Goal: Task Accomplishment & Management: Manage account settings

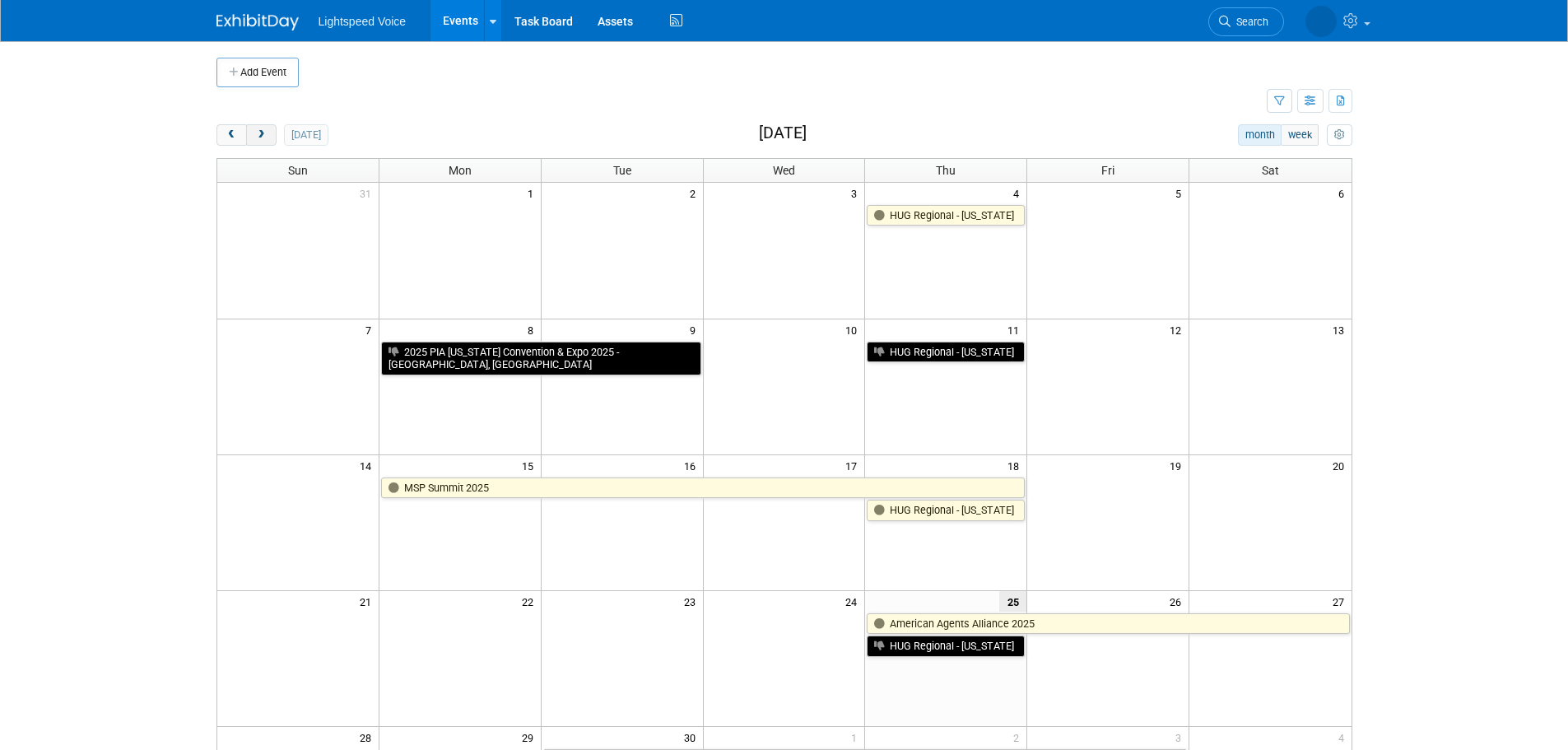
click at [275, 133] on button "next" at bounding box center [261, 135] width 30 height 21
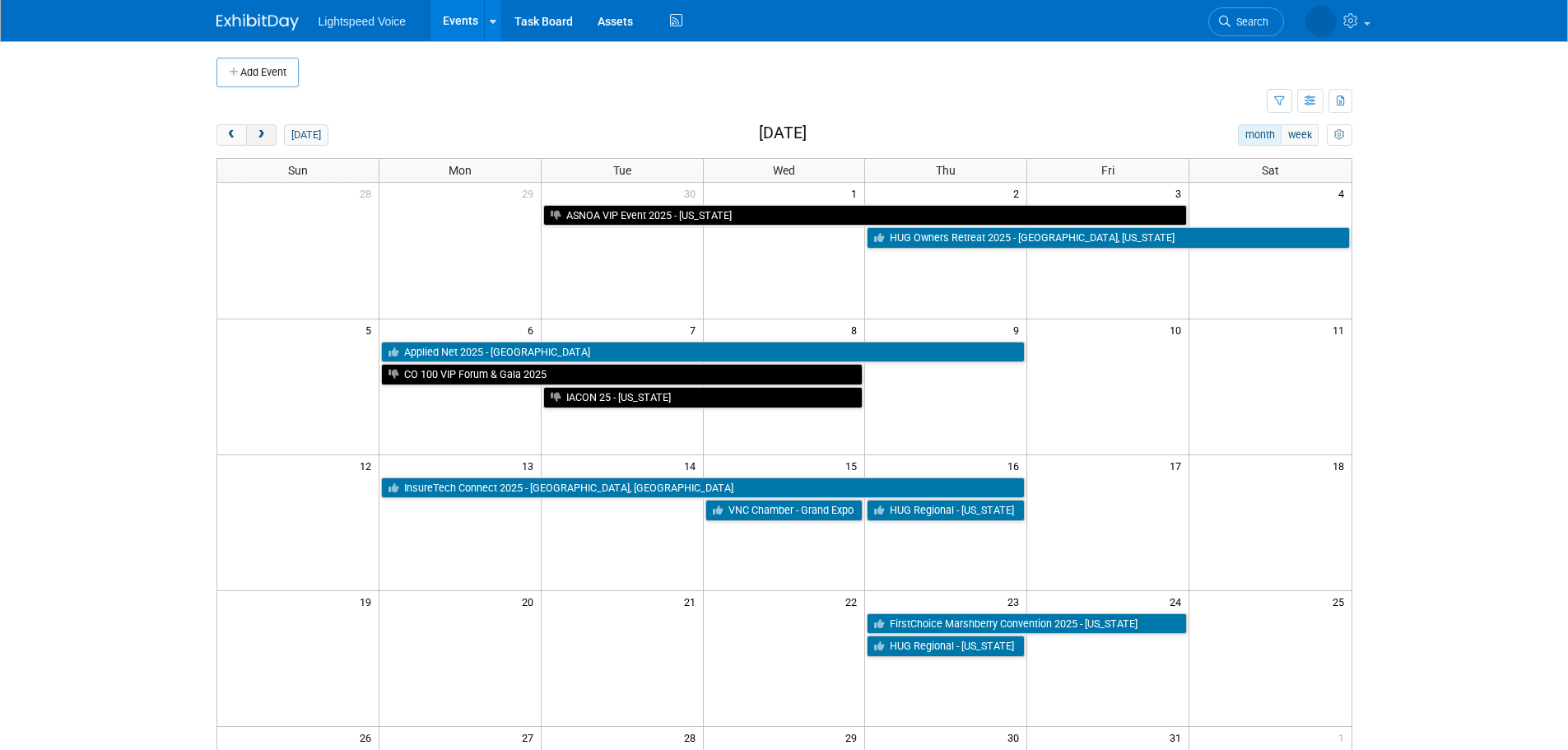
click at [275, 133] on button "next" at bounding box center [261, 135] width 30 height 21
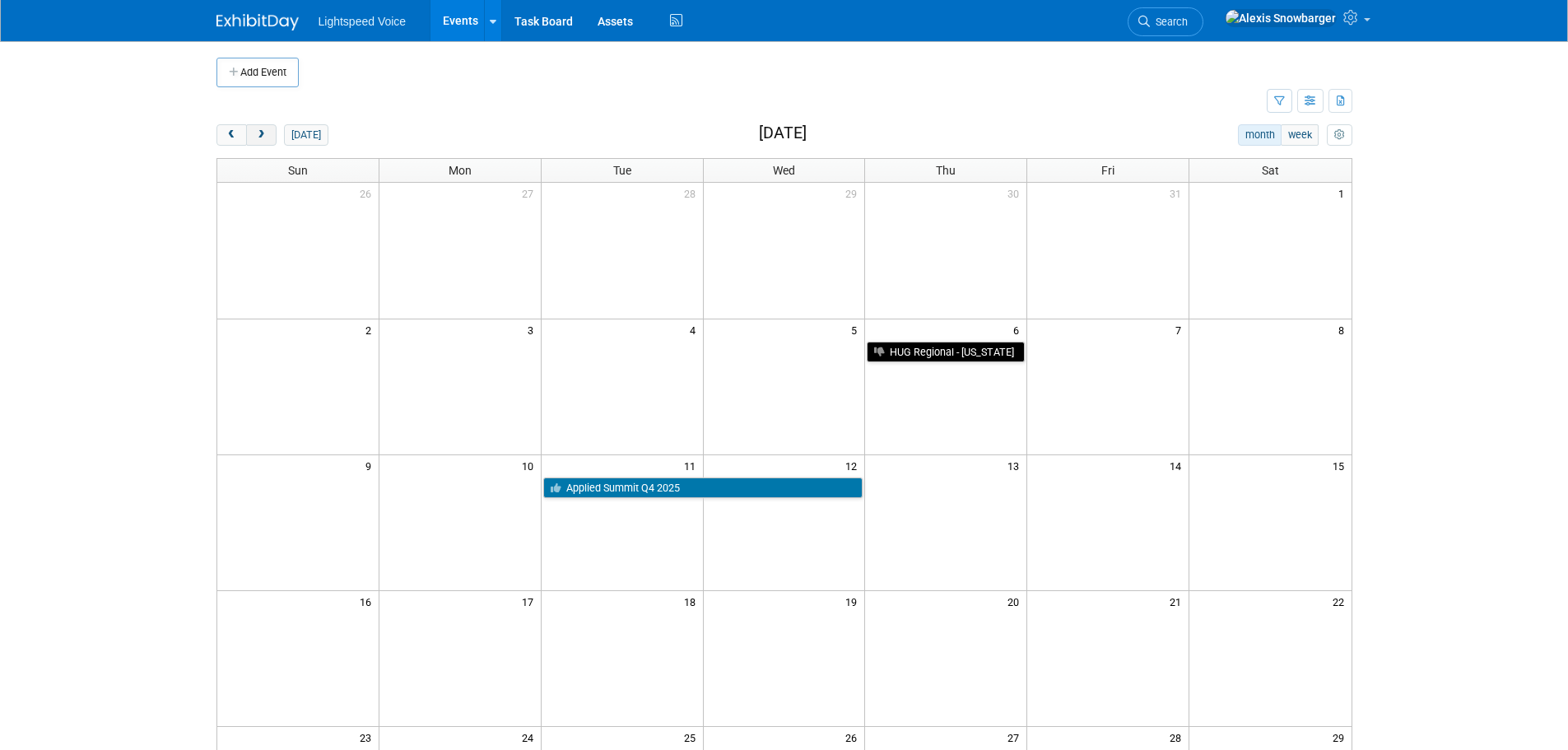
click at [275, 133] on button "next" at bounding box center [261, 135] width 30 height 21
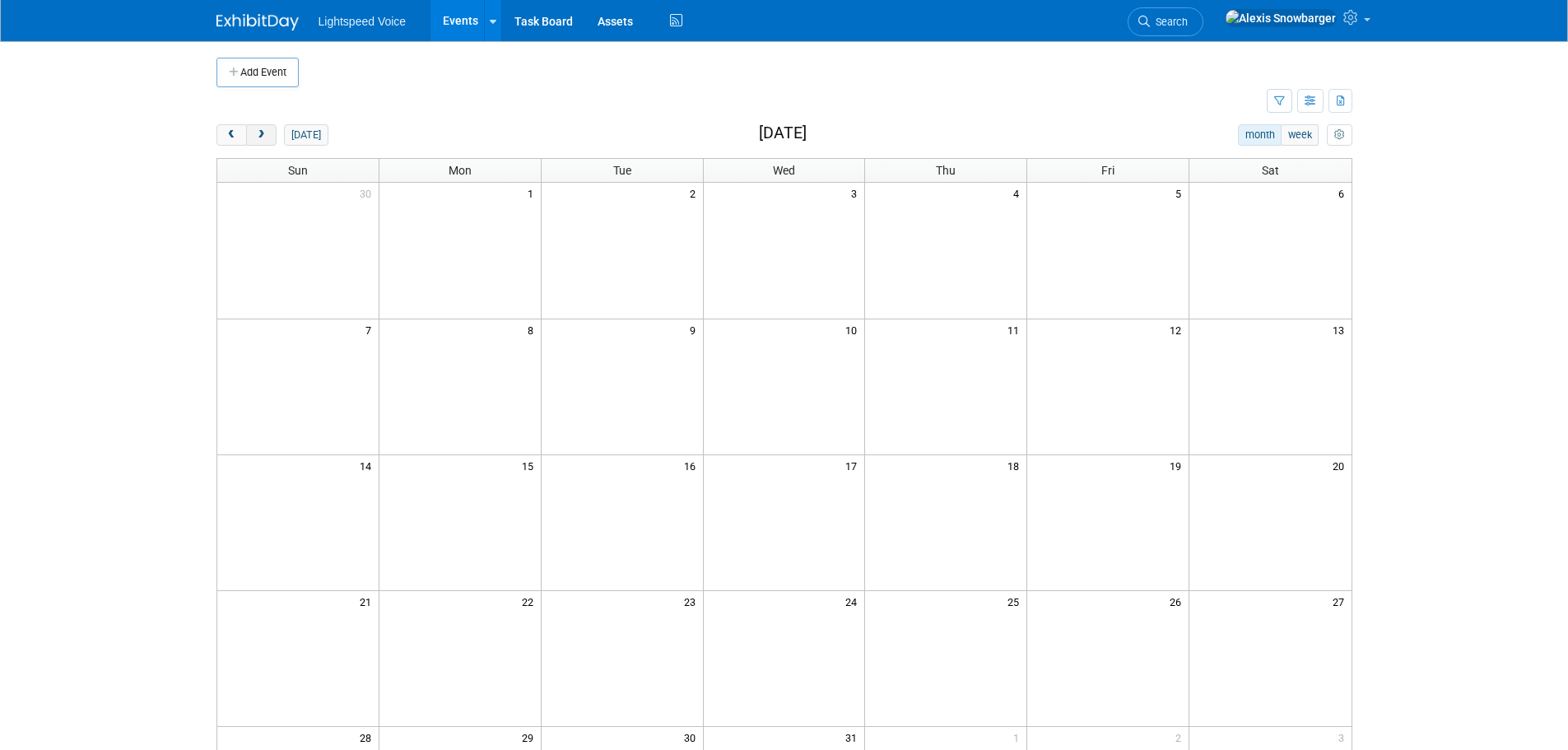
click at [272, 131] on button "next" at bounding box center [261, 135] width 30 height 21
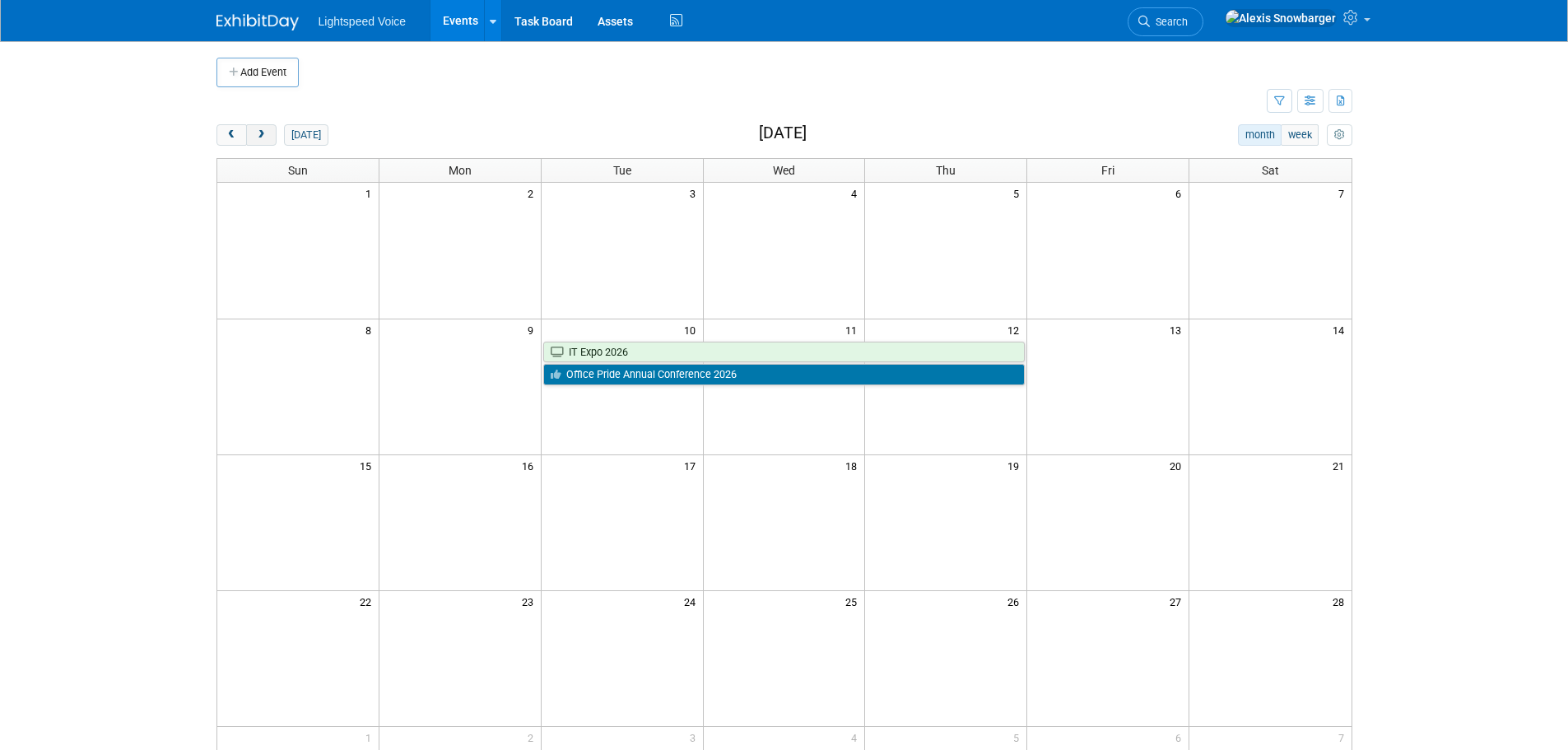
click at [272, 131] on button "next" at bounding box center [261, 135] width 30 height 21
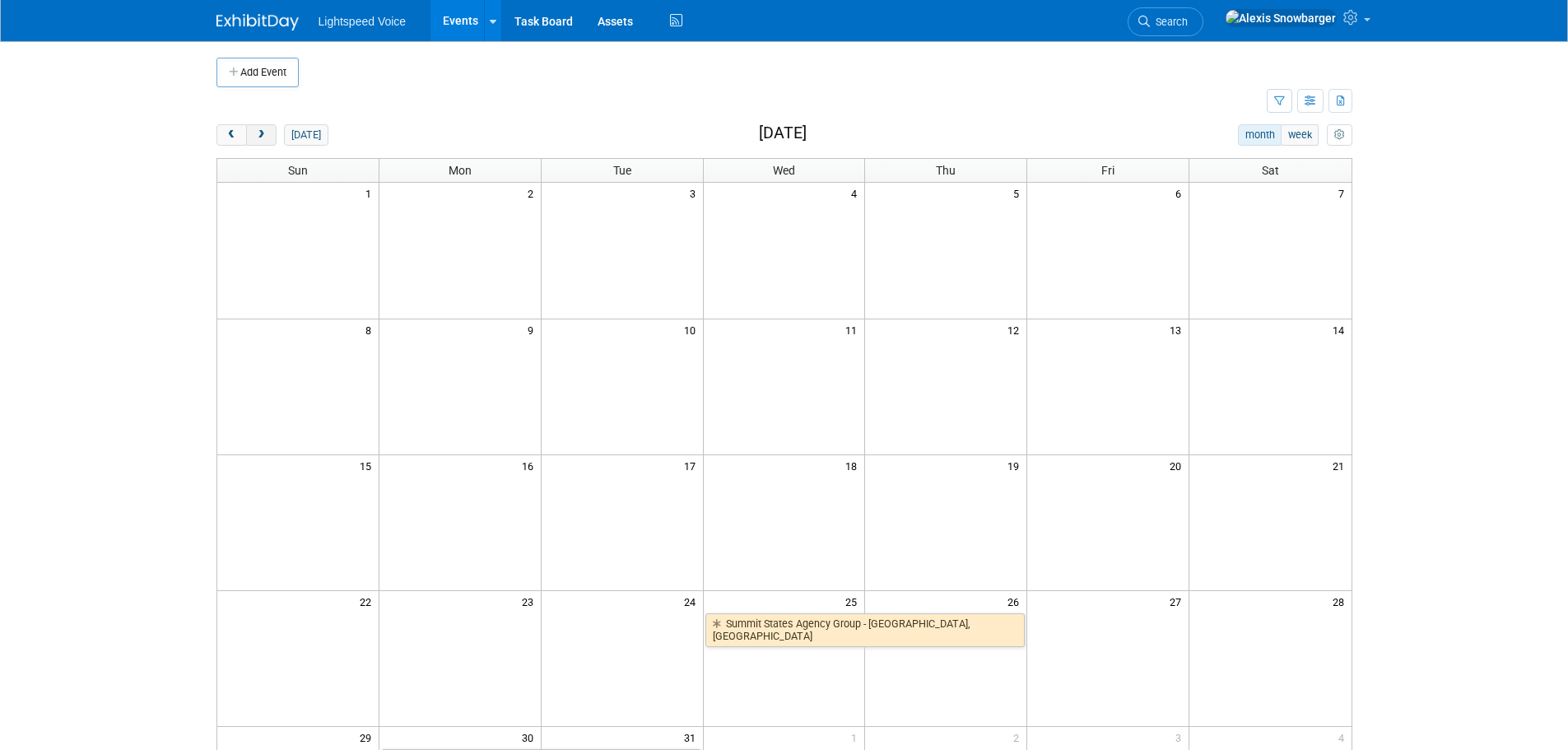
click at [272, 131] on button "next" at bounding box center [261, 135] width 30 height 21
click at [271, 131] on button "next" at bounding box center [261, 135] width 30 height 21
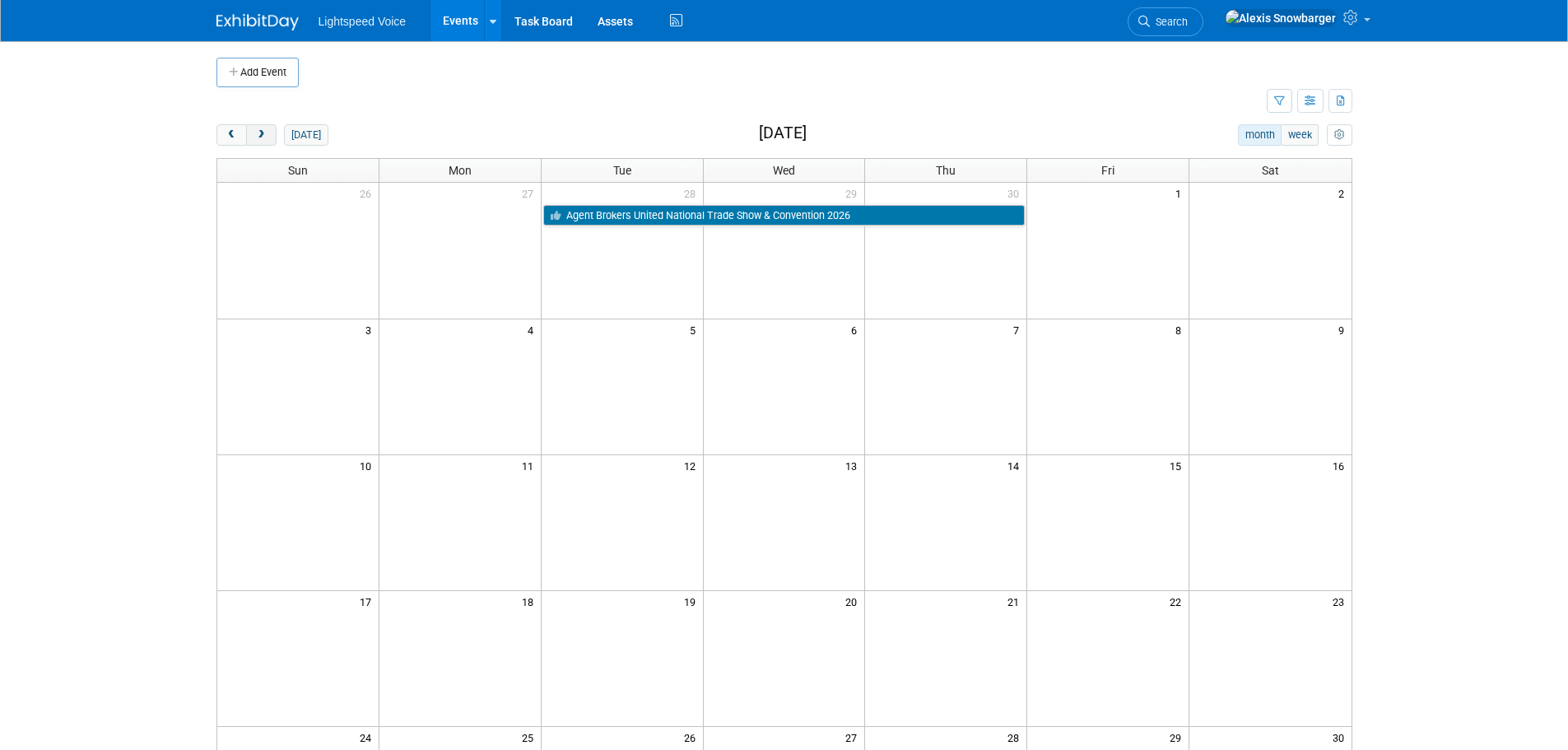
click at [270, 130] on button "next" at bounding box center [261, 135] width 30 height 21
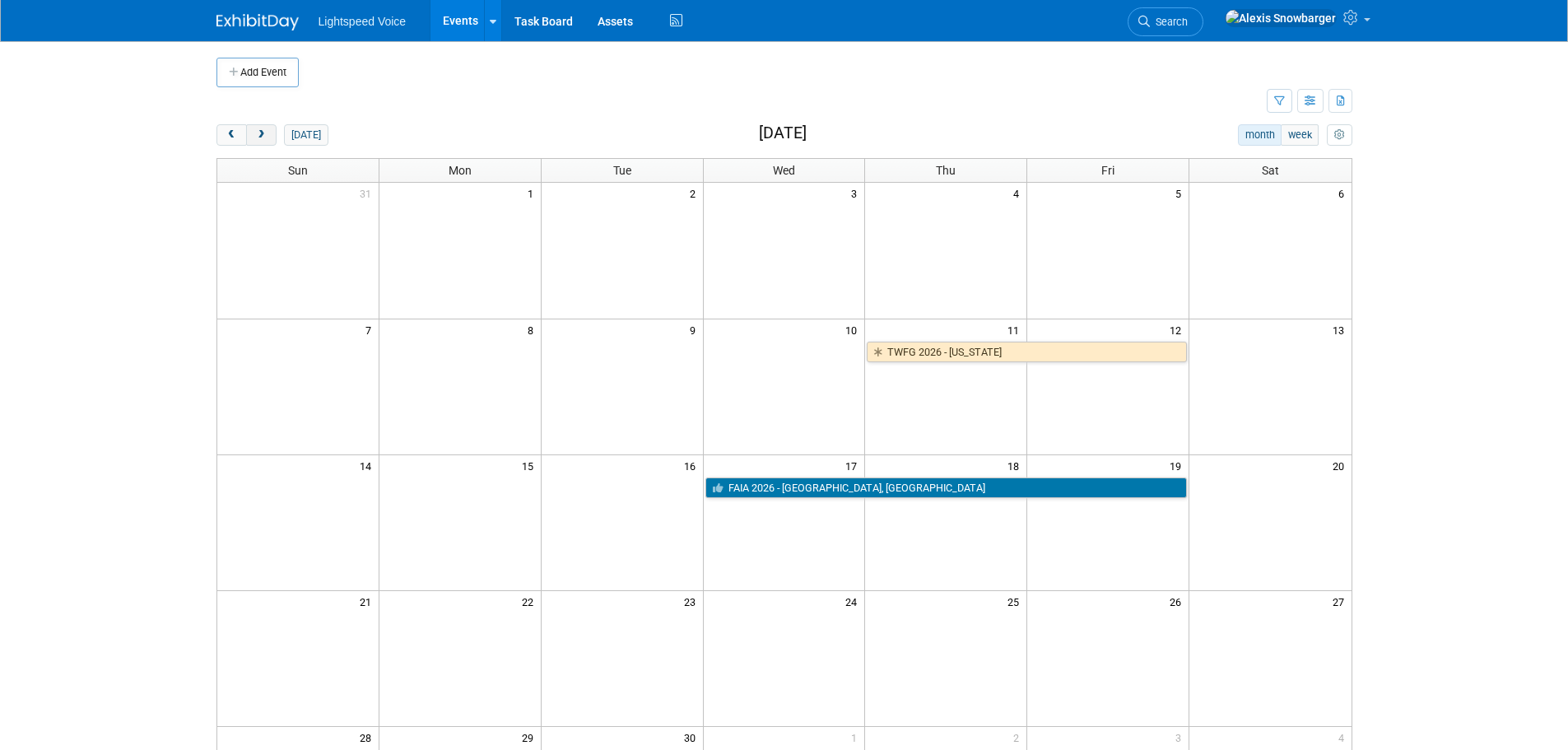
click at [269, 129] on button "next" at bounding box center [261, 135] width 30 height 21
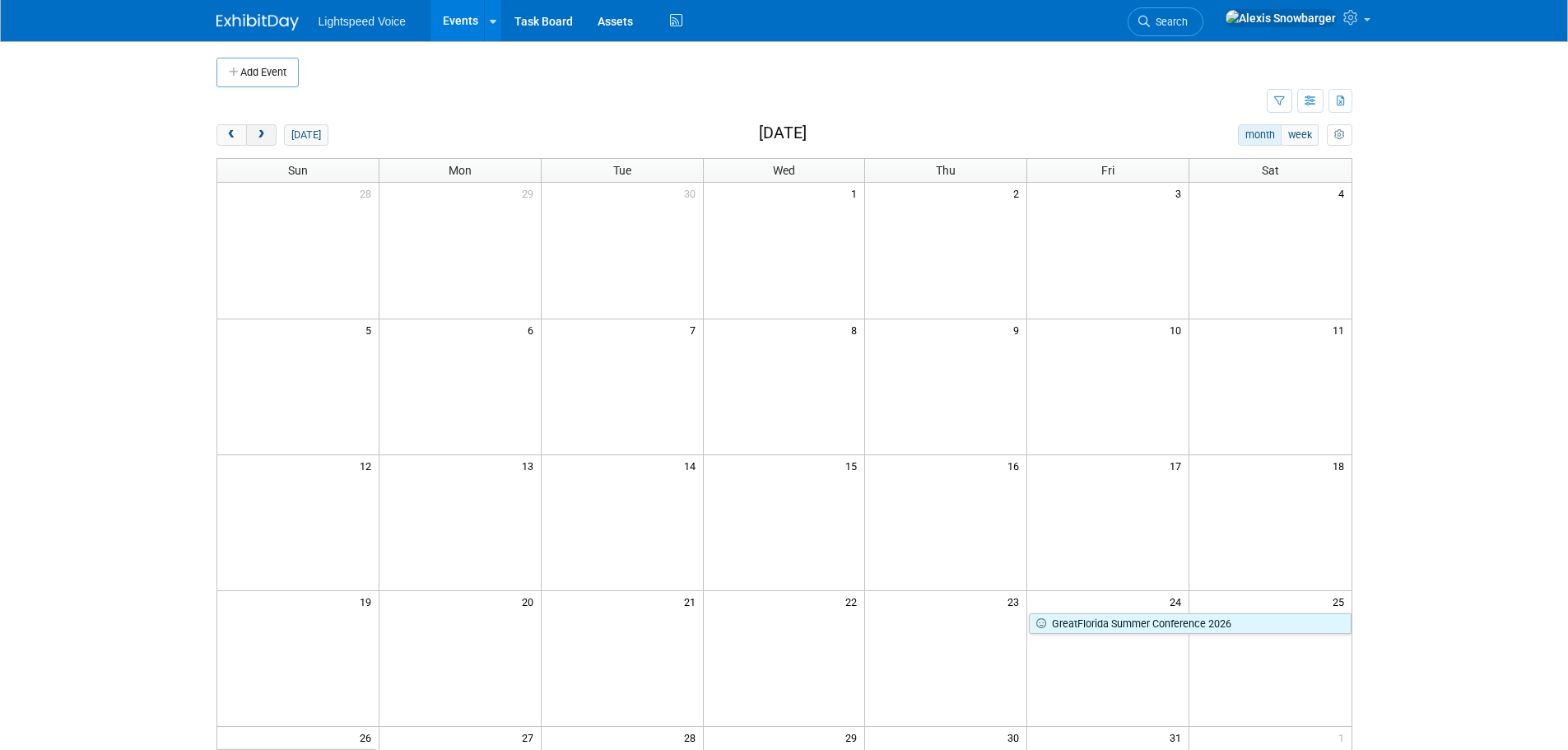
click at [269, 129] on button "next" at bounding box center [261, 135] width 30 height 21
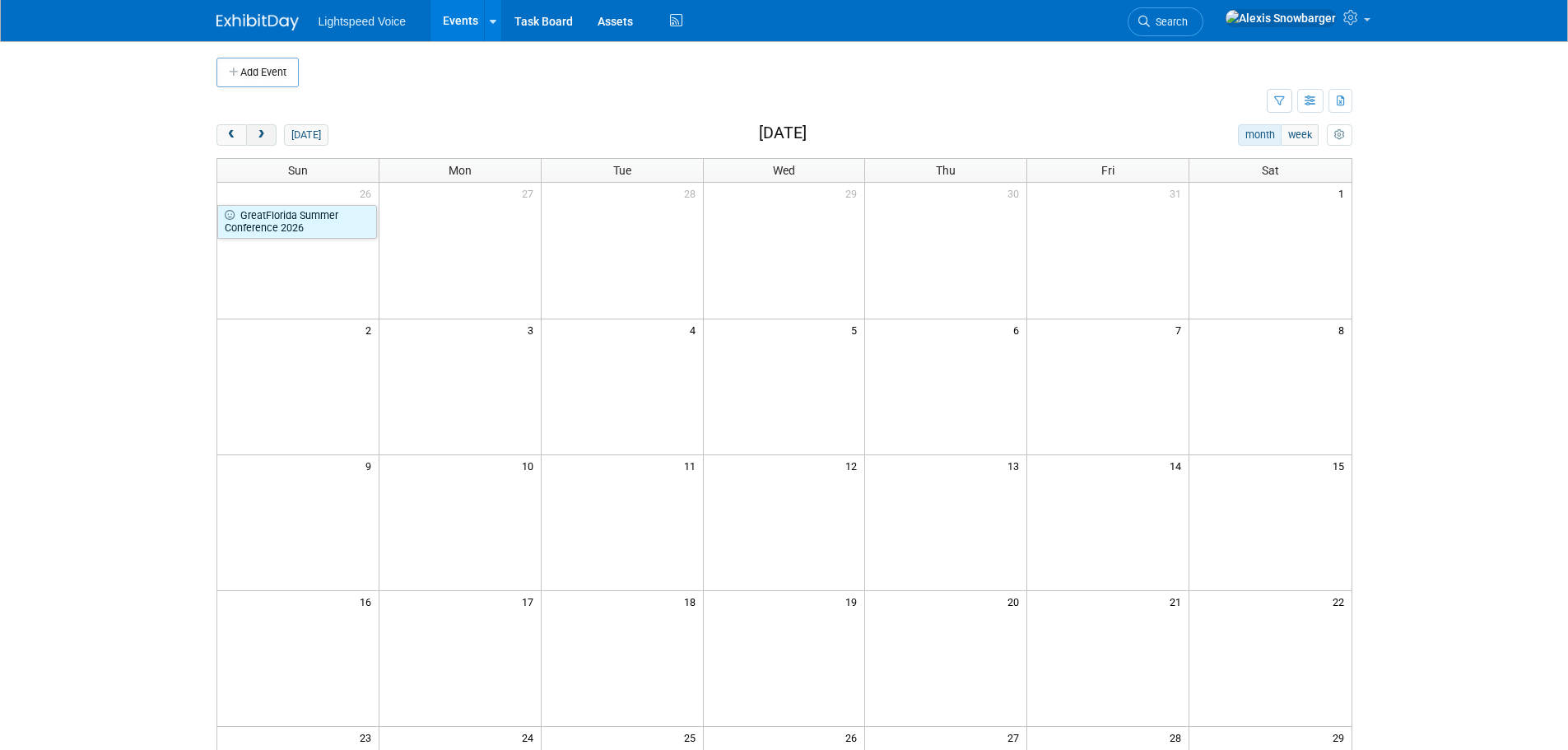
click at [269, 129] on button "next" at bounding box center [261, 135] width 30 height 21
click at [265, 71] on button "Add Event" at bounding box center [258, 72] width 82 height 29
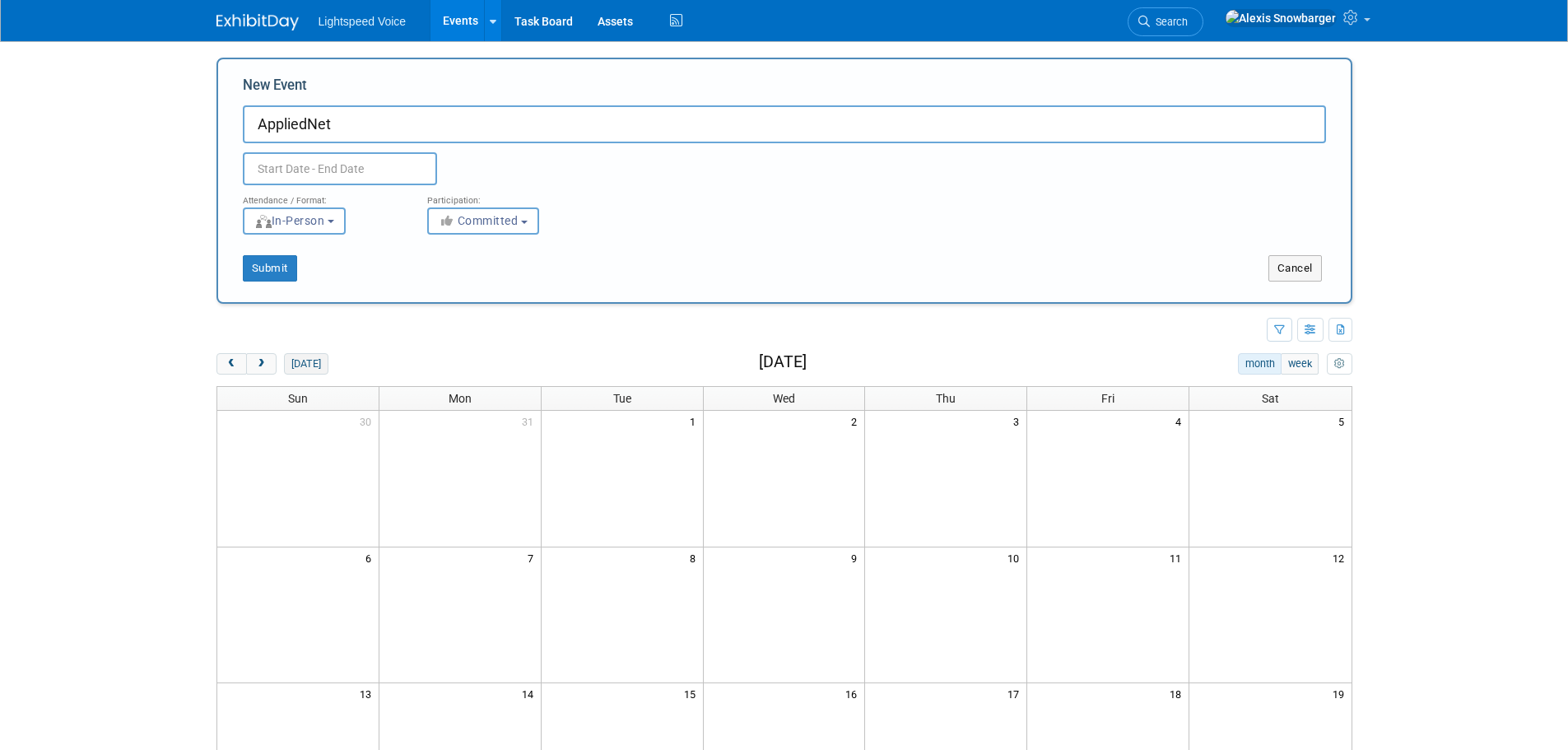
click at [319, 359] on button "today" at bounding box center [306, 363] width 44 height 21
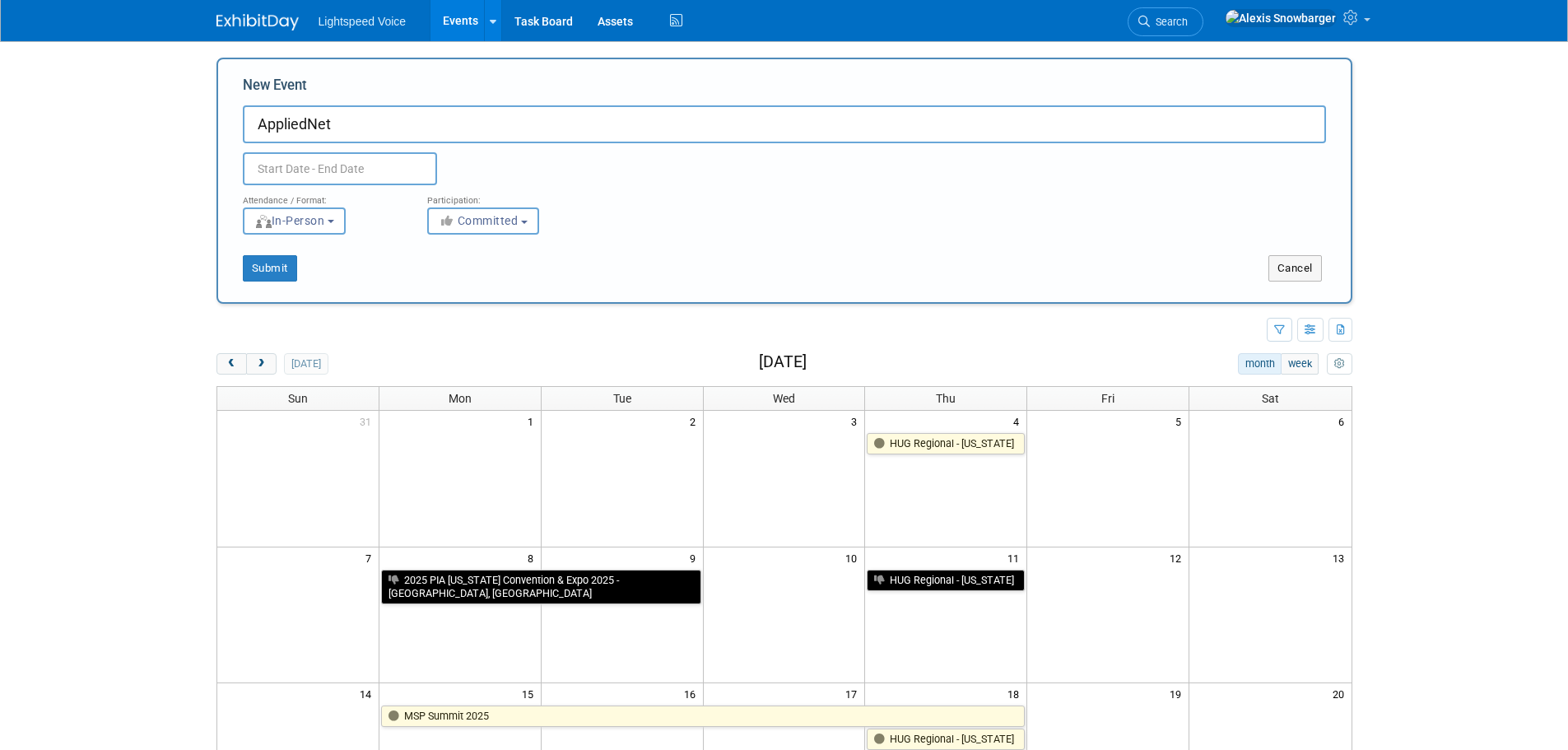
click at [397, 125] on input "AppliedNet" at bounding box center [784, 125] width 1083 height 38
click at [305, 119] on input "AppliedNet 2026" at bounding box center [784, 125] width 1083 height 38
click at [401, 127] on input "Applied Net 2026" at bounding box center [784, 125] width 1083 height 38
type input "Applied Net 2026 - [US_STATE]"
click at [500, 199] on div "Participation:" at bounding box center [507, 196] width 160 height 21
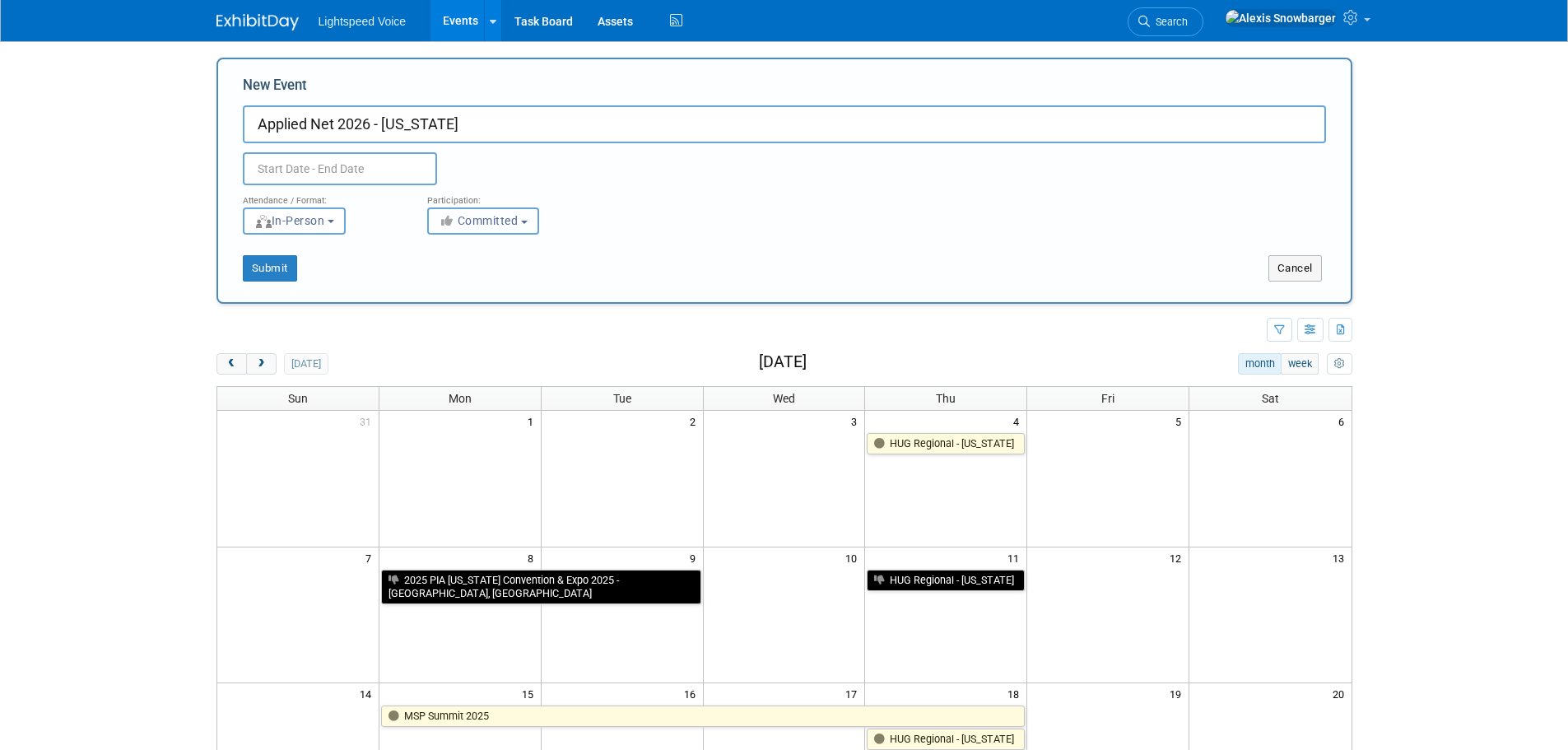
click at [498, 219] on span "Committed" at bounding box center [478, 220] width 80 height 13
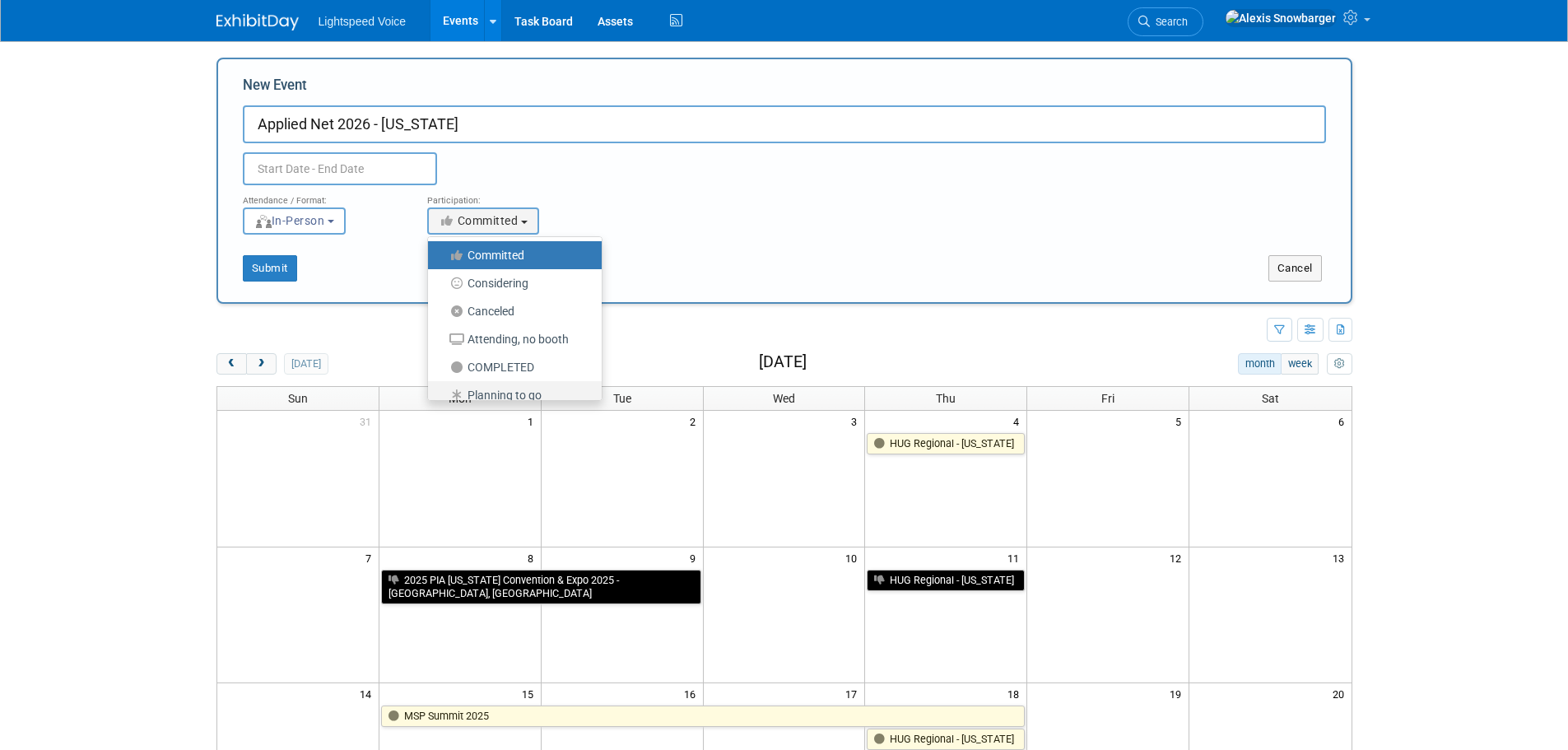
click at [497, 390] on label "Planning to go" at bounding box center [510, 395] width 149 height 21
click at [443, 390] on input "Planning to go" at bounding box center [437, 395] width 10 height 10
select select "104"
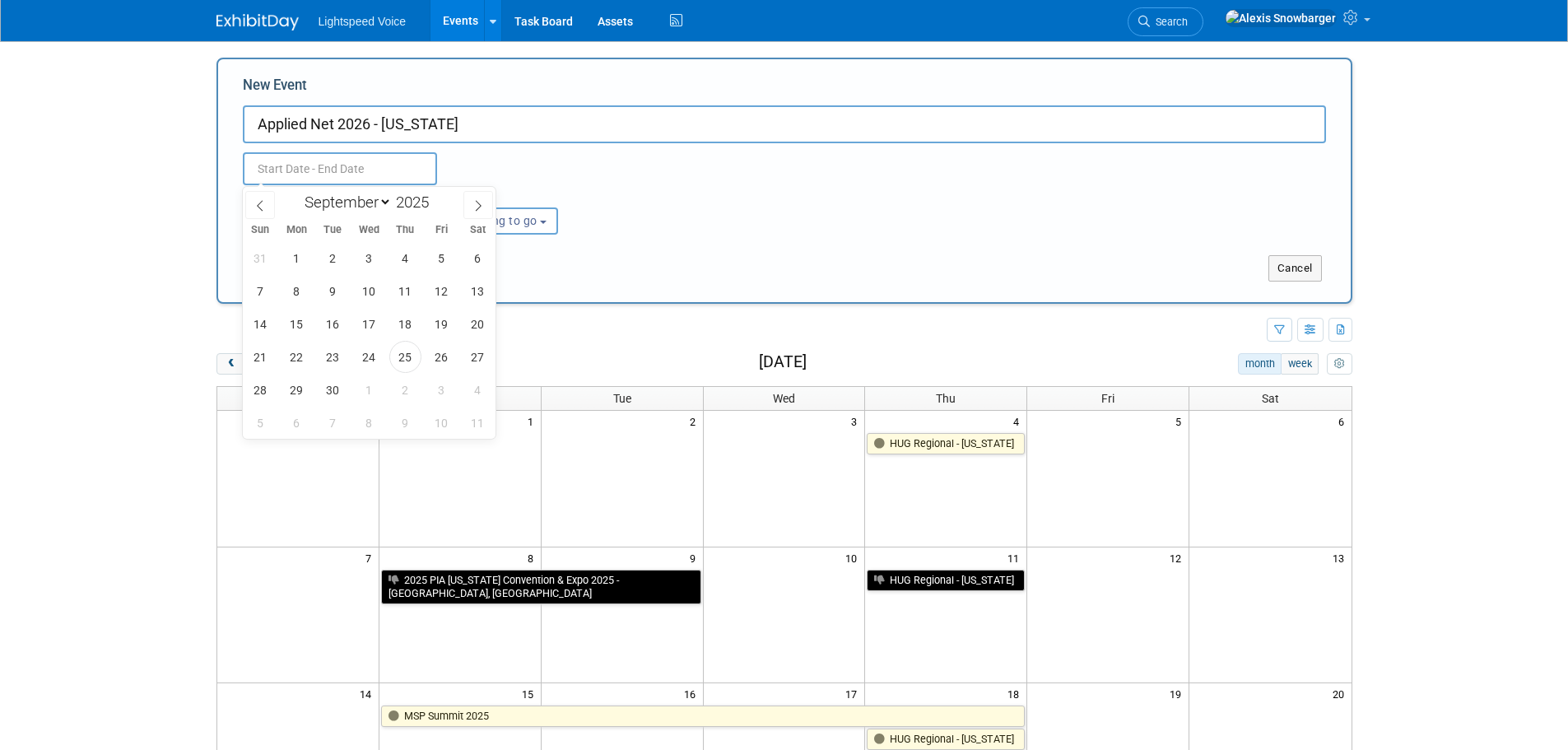
click at [303, 158] on input "text" at bounding box center [340, 168] width 194 height 33
click at [436, 198] on span at bounding box center [435, 197] width 11 height 9
type input "2026"
click at [263, 387] on span "27" at bounding box center [260, 389] width 32 height 32
click at [404, 393] on span "1" at bounding box center [404, 389] width 32 height 32
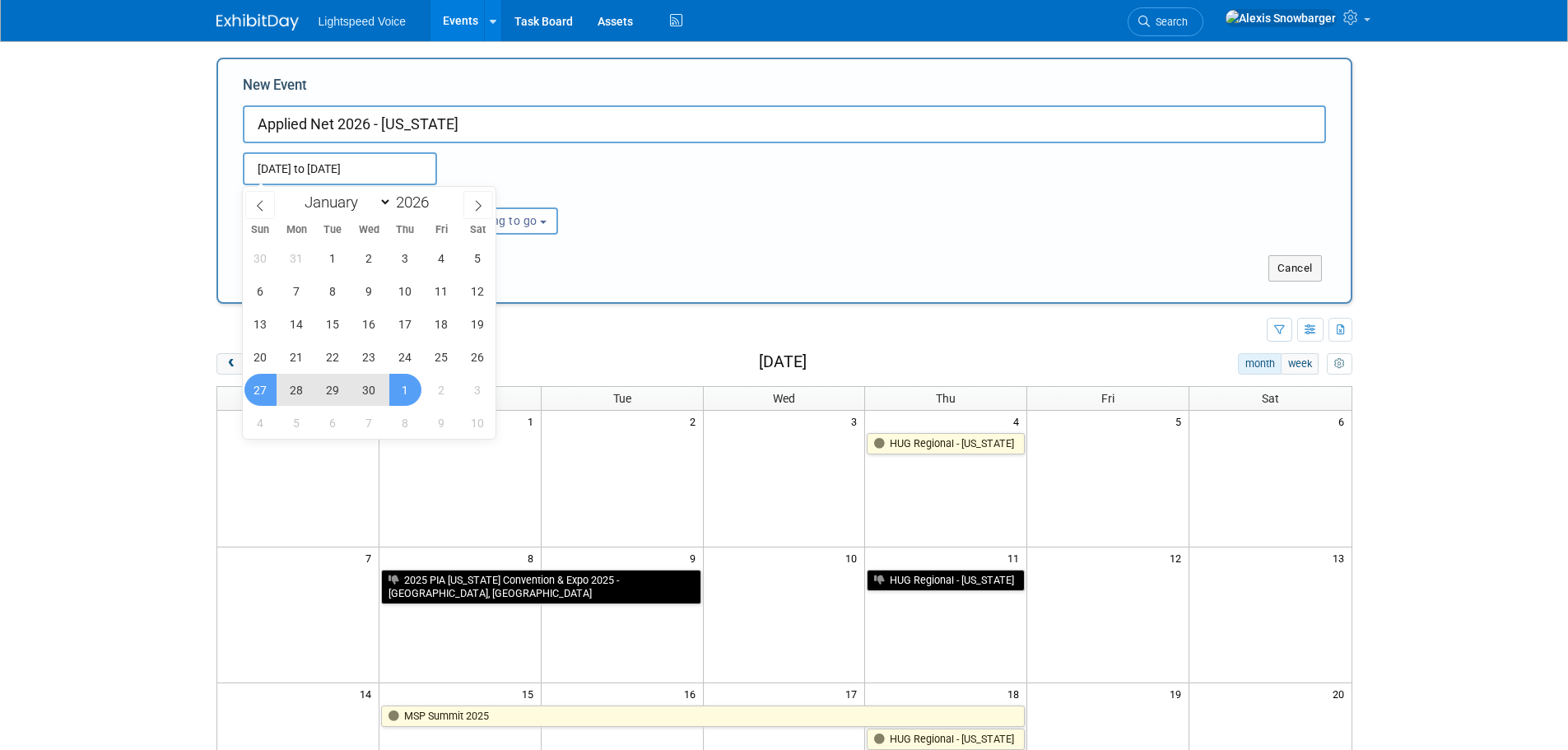
type input "Sep 27, 2026 to Oct 1, 2026"
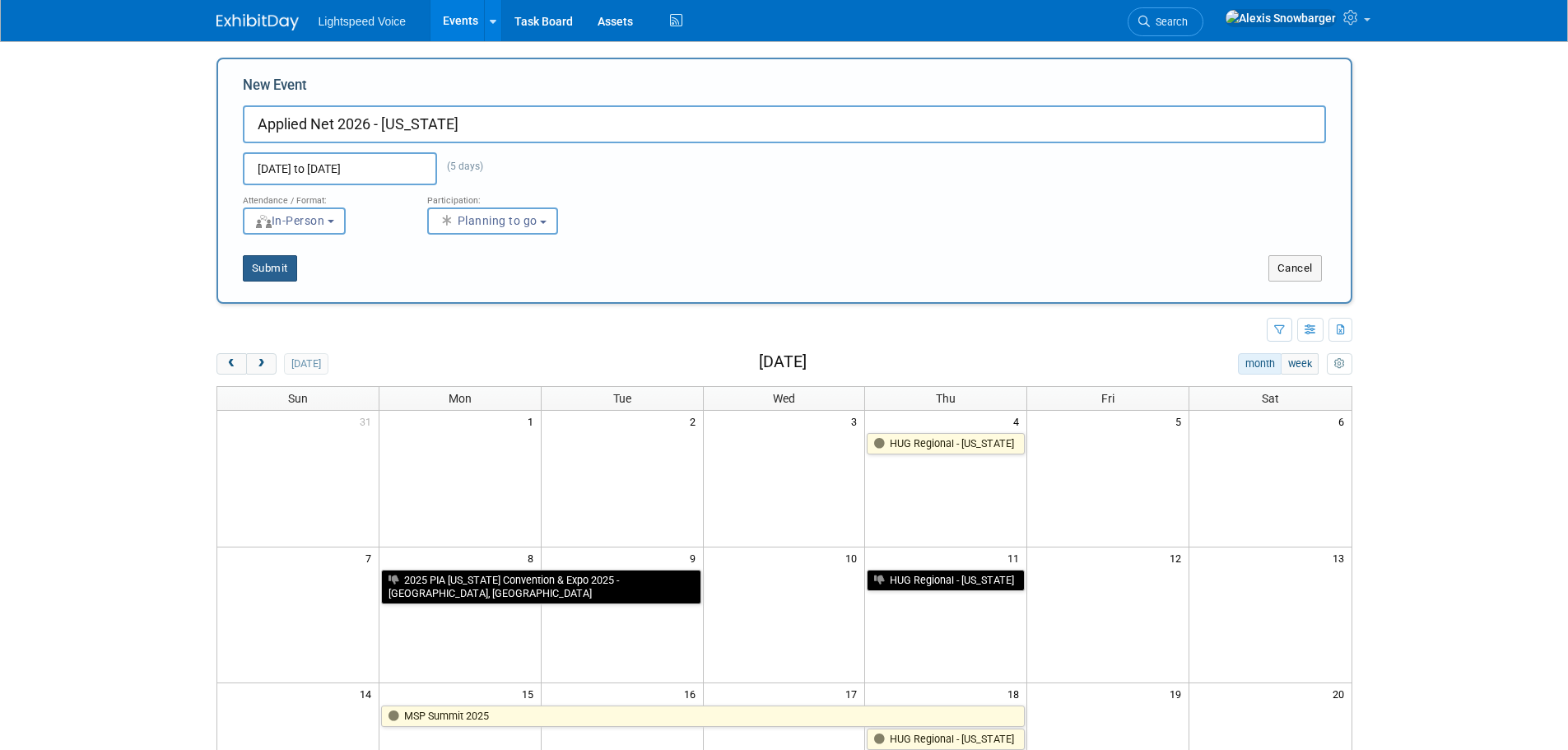
click at [275, 266] on button "Submit" at bounding box center [270, 268] width 54 height 27
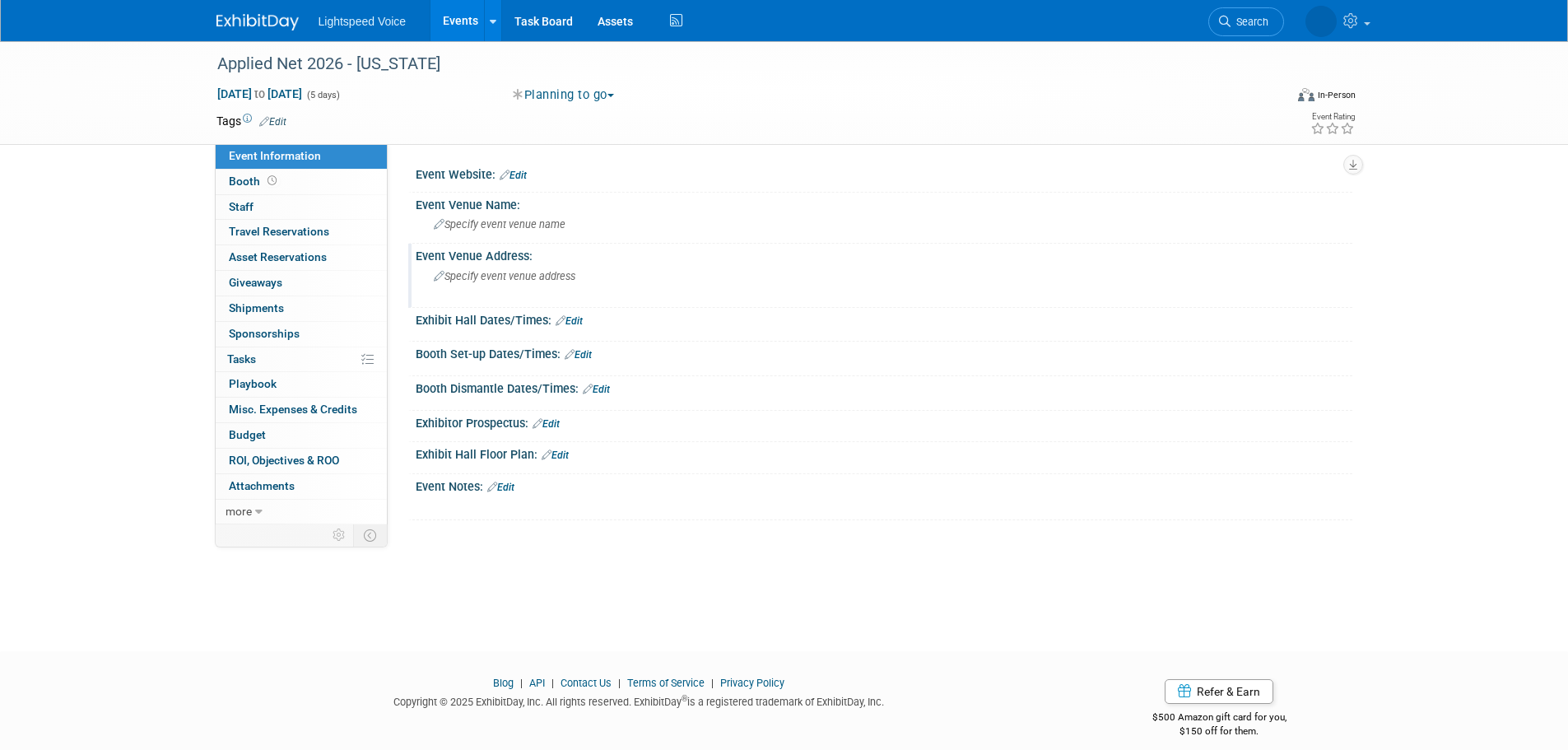
click at [490, 280] on span "Specify event venue address" at bounding box center [504, 276] width 142 height 12
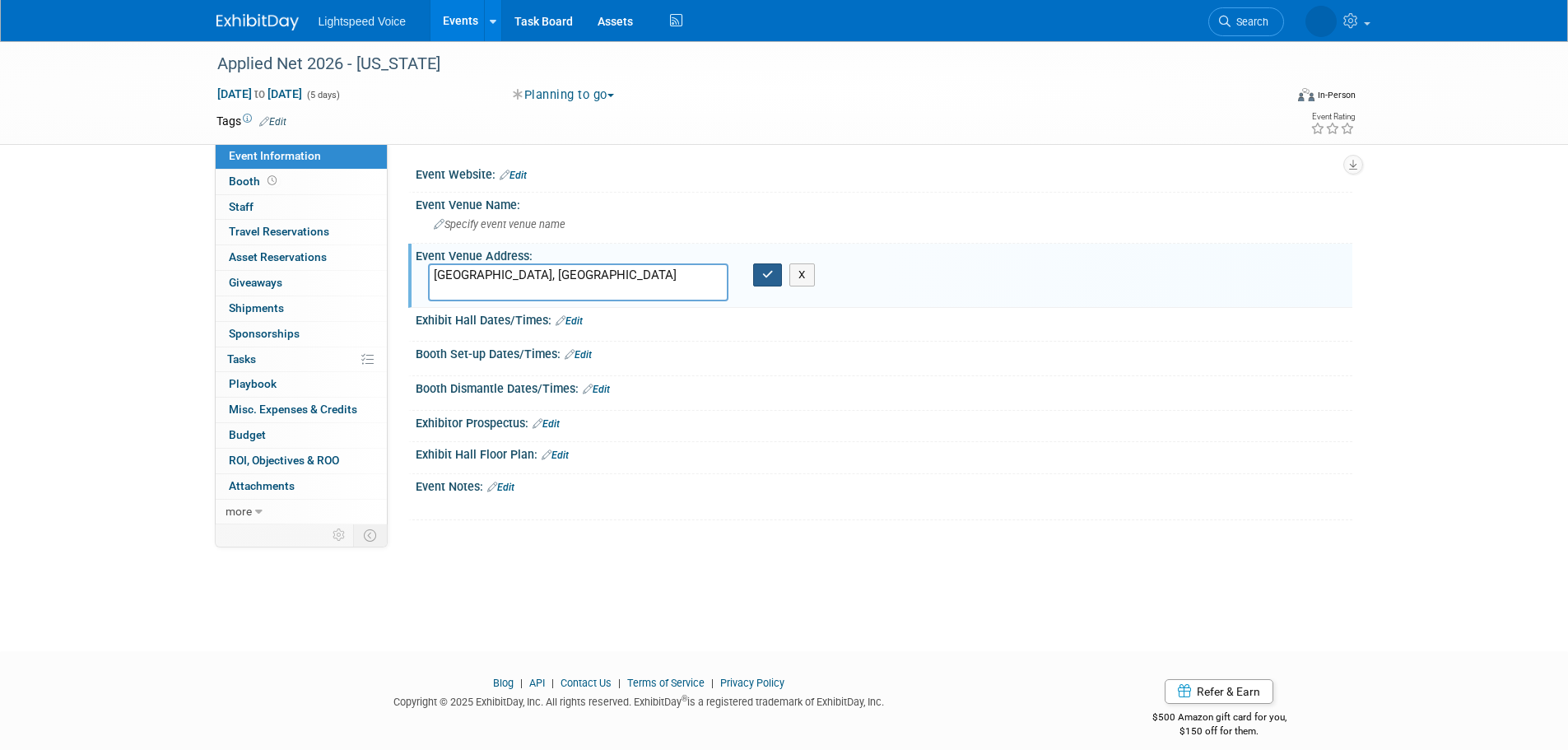
type textarea "National Harbor, MD"
click at [764, 277] on icon "button" at bounding box center [767, 274] width 11 height 10
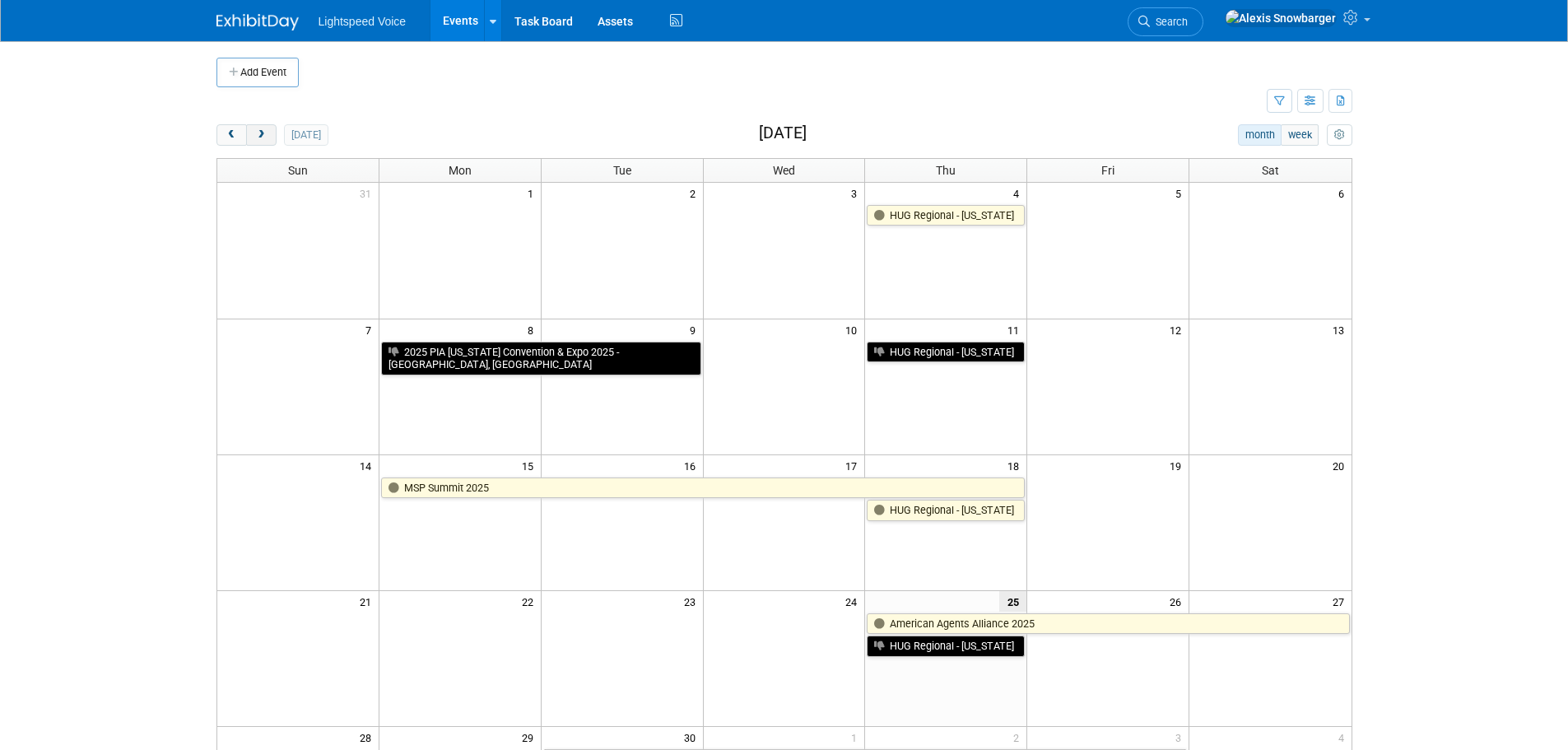
click at [266, 135] on span "next" at bounding box center [261, 135] width 12 height 10
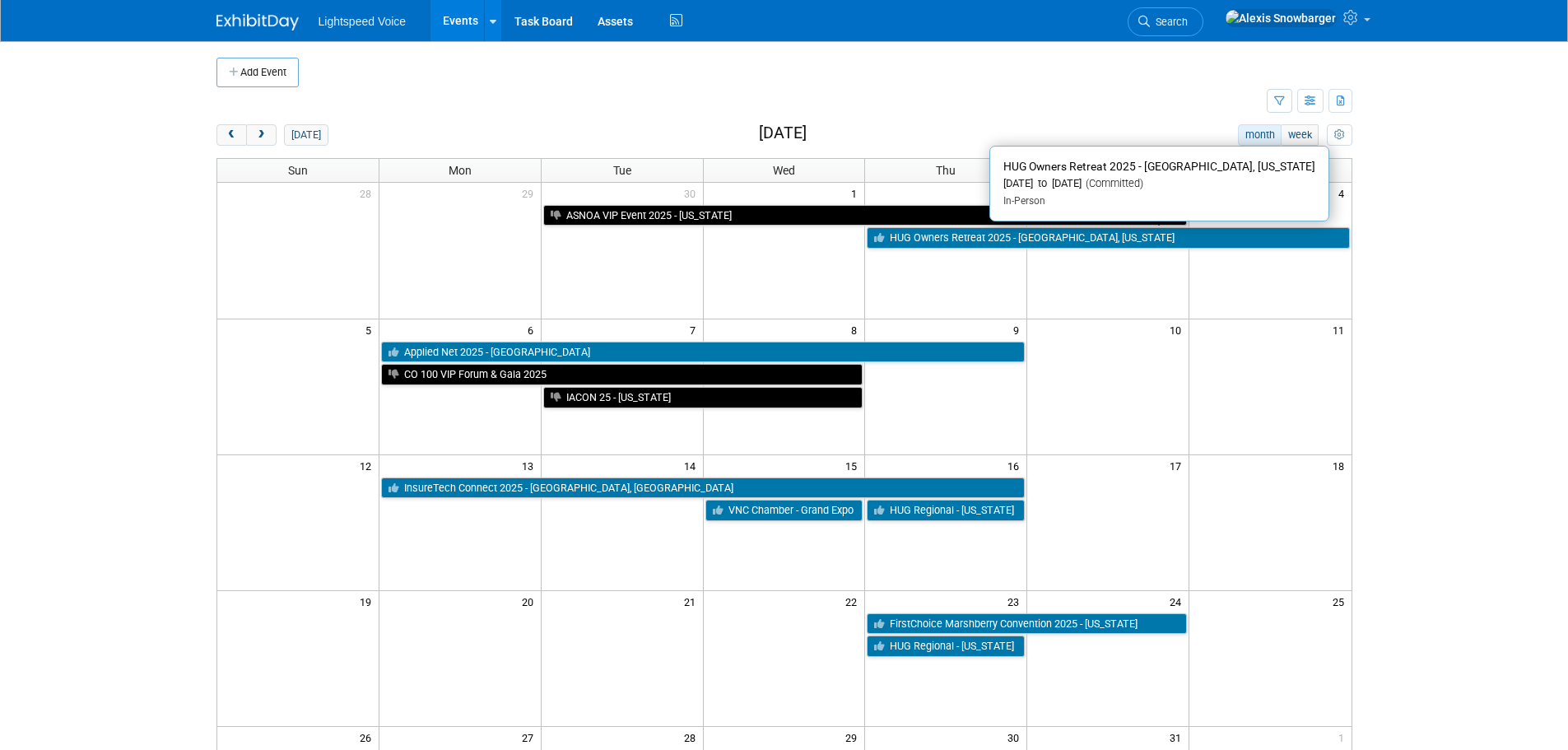
click at [946, 233] on link "HUG Owners Retreat 2025 - [GEOGRAPHIC_DATA], [US_STATE]" at bounding box center [1108, 237] width 483 height 21
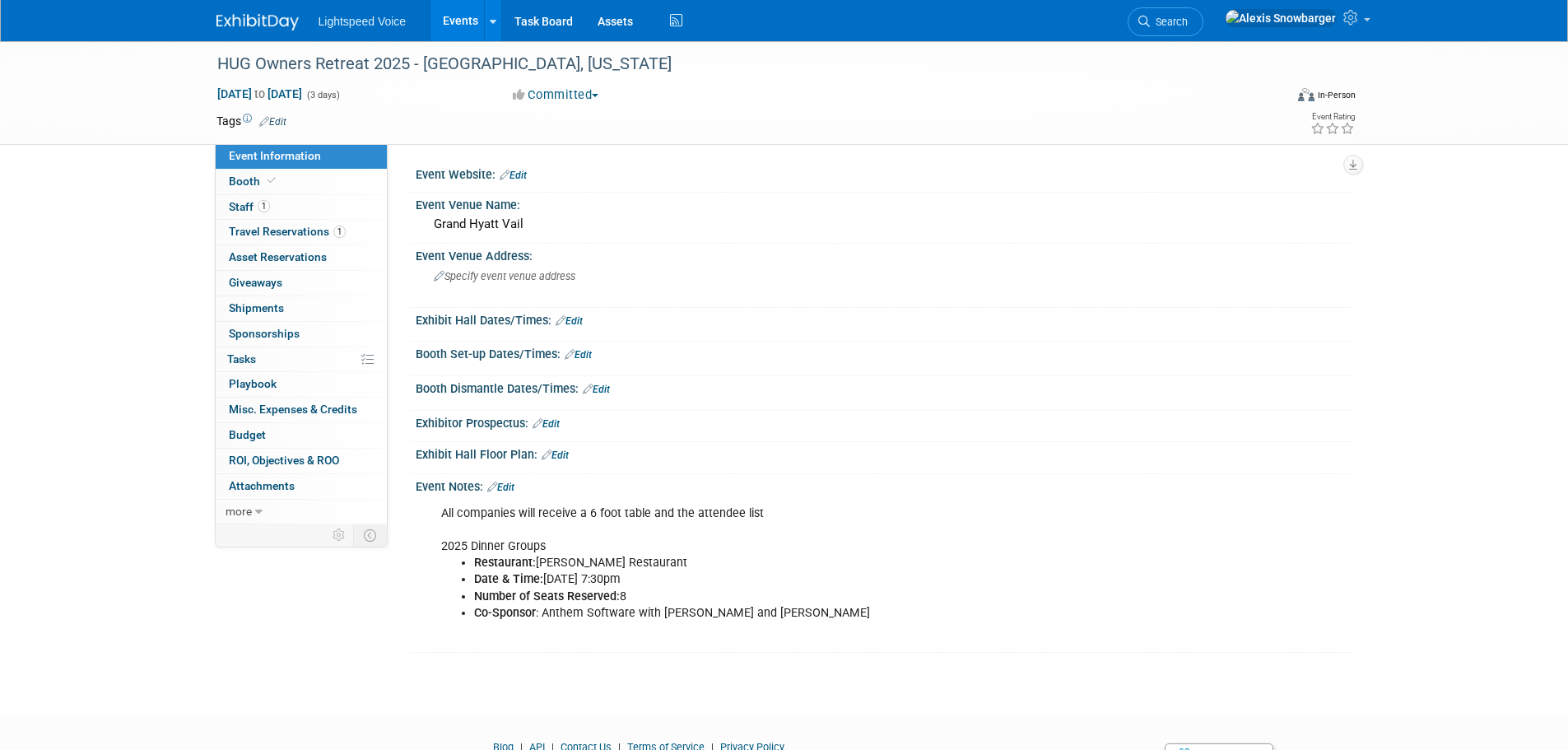
click at [514, 486] on link "Edit" at bounding box center [501, 487] width 27 height 11
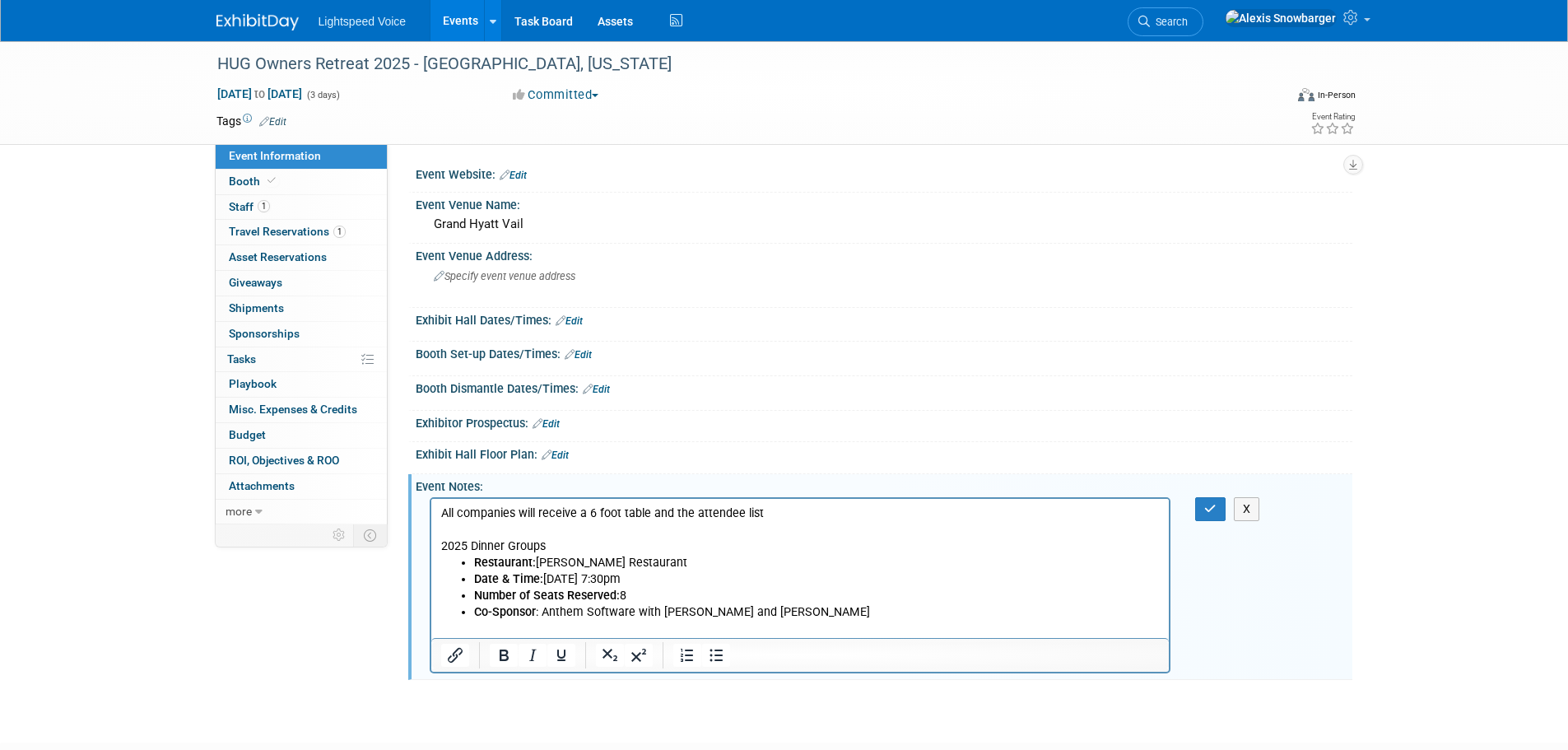
click at [559, 543] on p "All companies will receive a 6 foot table and the attendee list 2025 Dinner Gro…" at bounding box center [800, 529] width 720 height 49
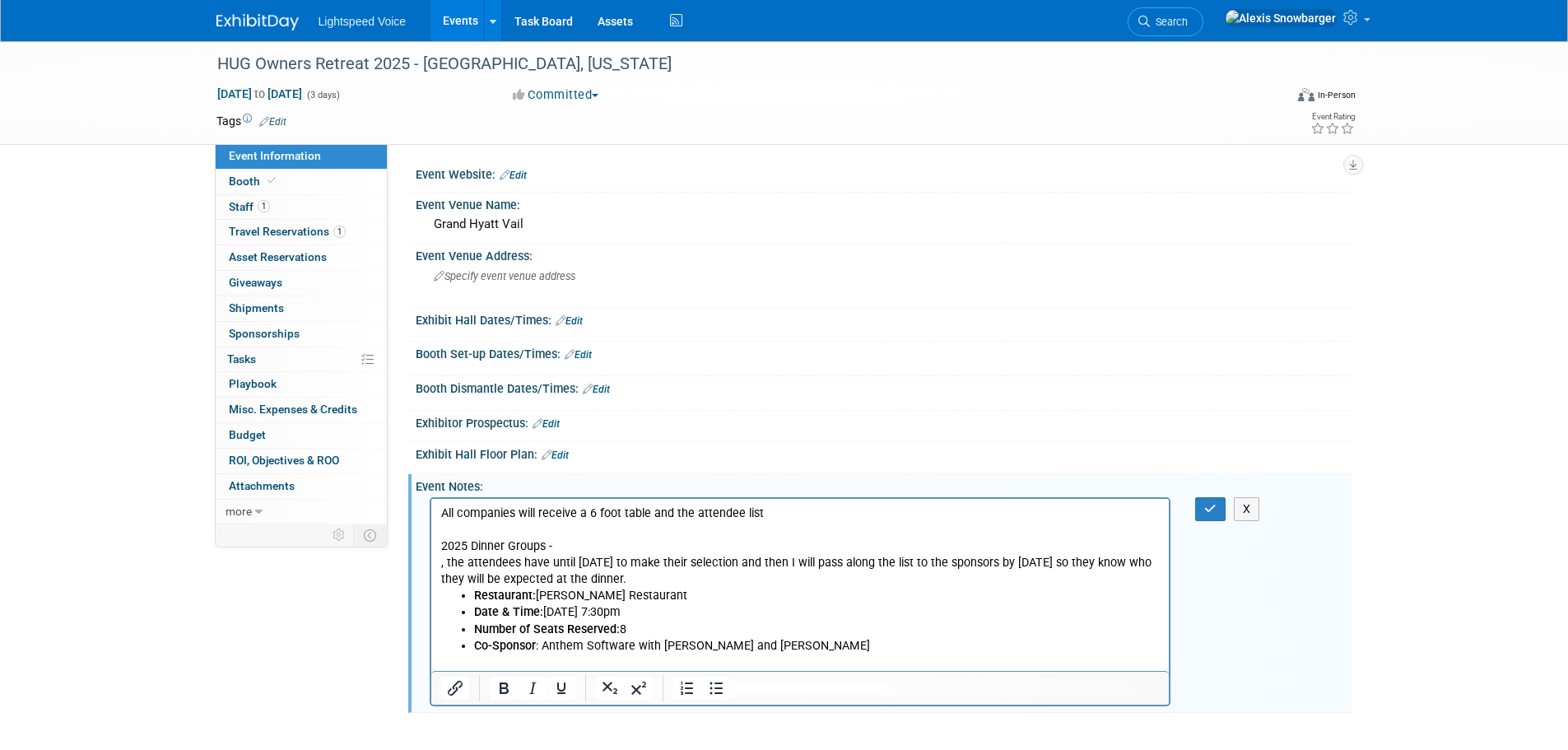
click at [443, 565] on p ", the attendees have until [DATE] to make their selection and then I will pass …" at bounding box center [800, 571] width 720 height 33
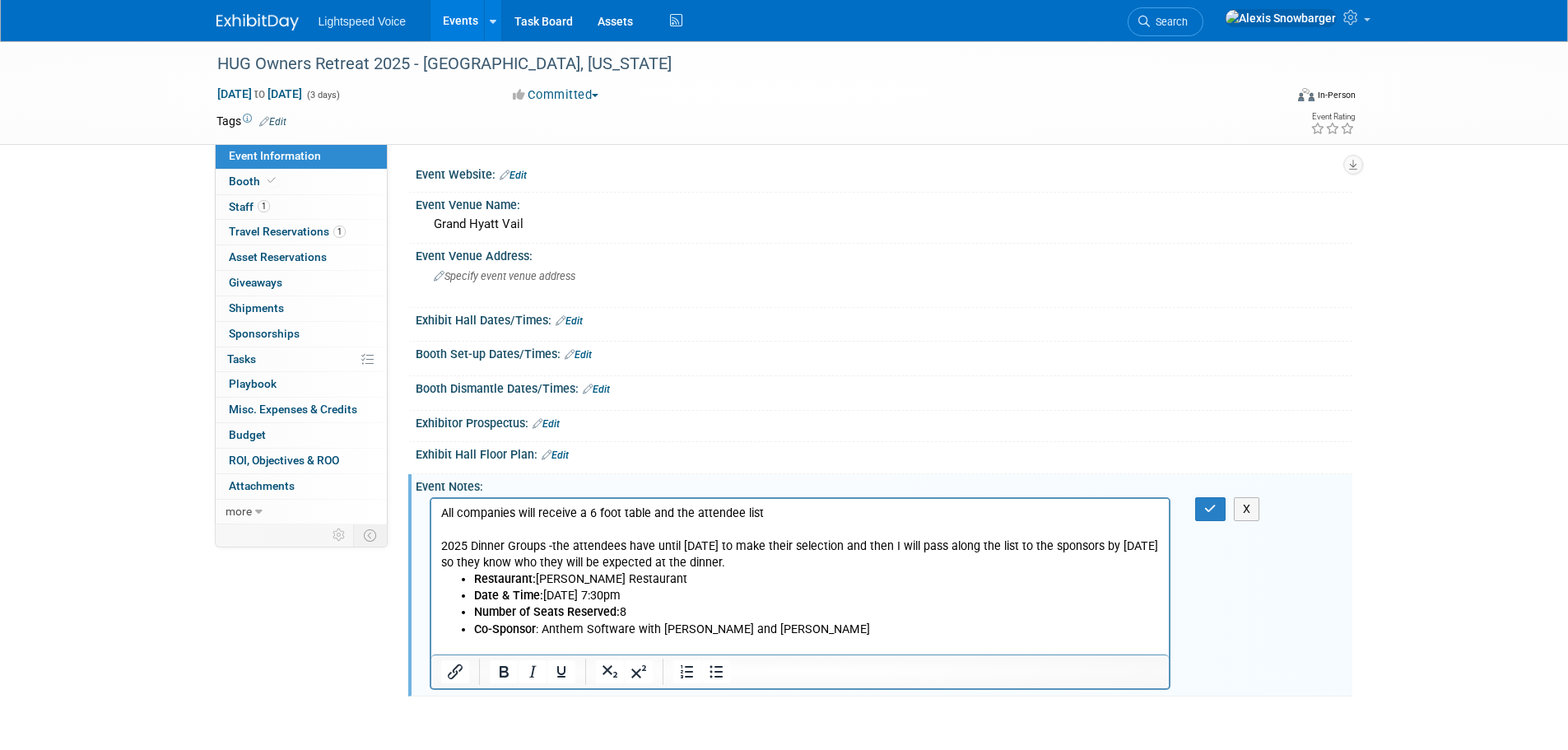
click at [703, 546] on p "All companies will receive a 6 foot table and the attendee list 2025 Dinner Gro…" at bounding box center [800, 538] width 720 height 66
click at [696, 544] on p "All companies will receive a 6 foot table and the attendee list 2025 Dinner Gro…" at bounding box center [800, 538] width 720 height 66
click at [460, 560] on p "All companies will receive a 6 foot table and the attendee list 2025 Dinner Gro…" at bounding box center [800, 538] width 720 height 66
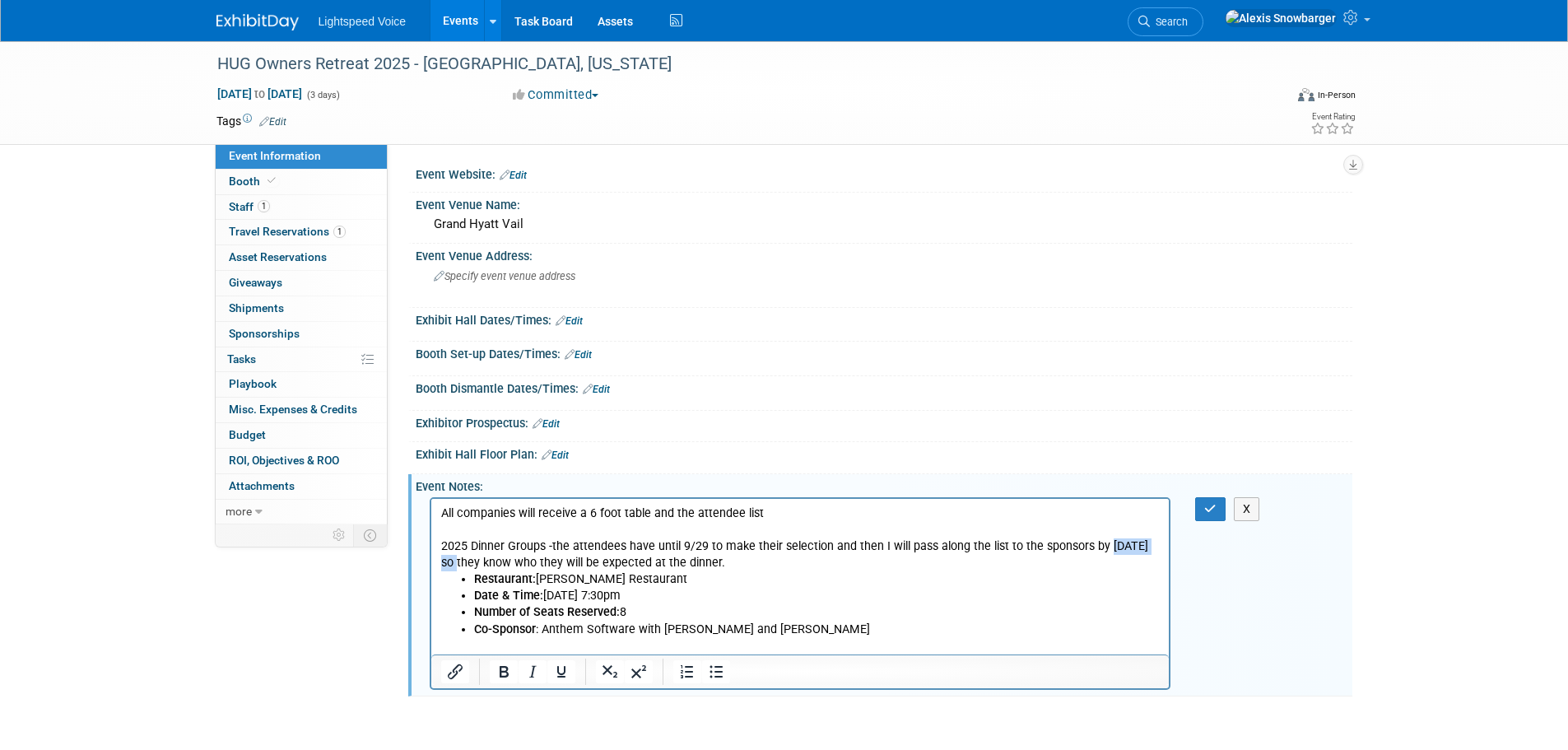
click at [460, 560] on p "All companies will receive a 6 foot table and the attendee list 2025 Dinner Gro…" at bounding box center [800, 538] width 720 height 66
click at [708, 561] on p "All companies will receive a 6 foot table and the attendee list 2025 Dinner Gro…" at bounding box center [800, 538] width 720 height 66
click at [495, 274] on span "Specify event venue address" at bounding box center [504, 276] width 142 height 12
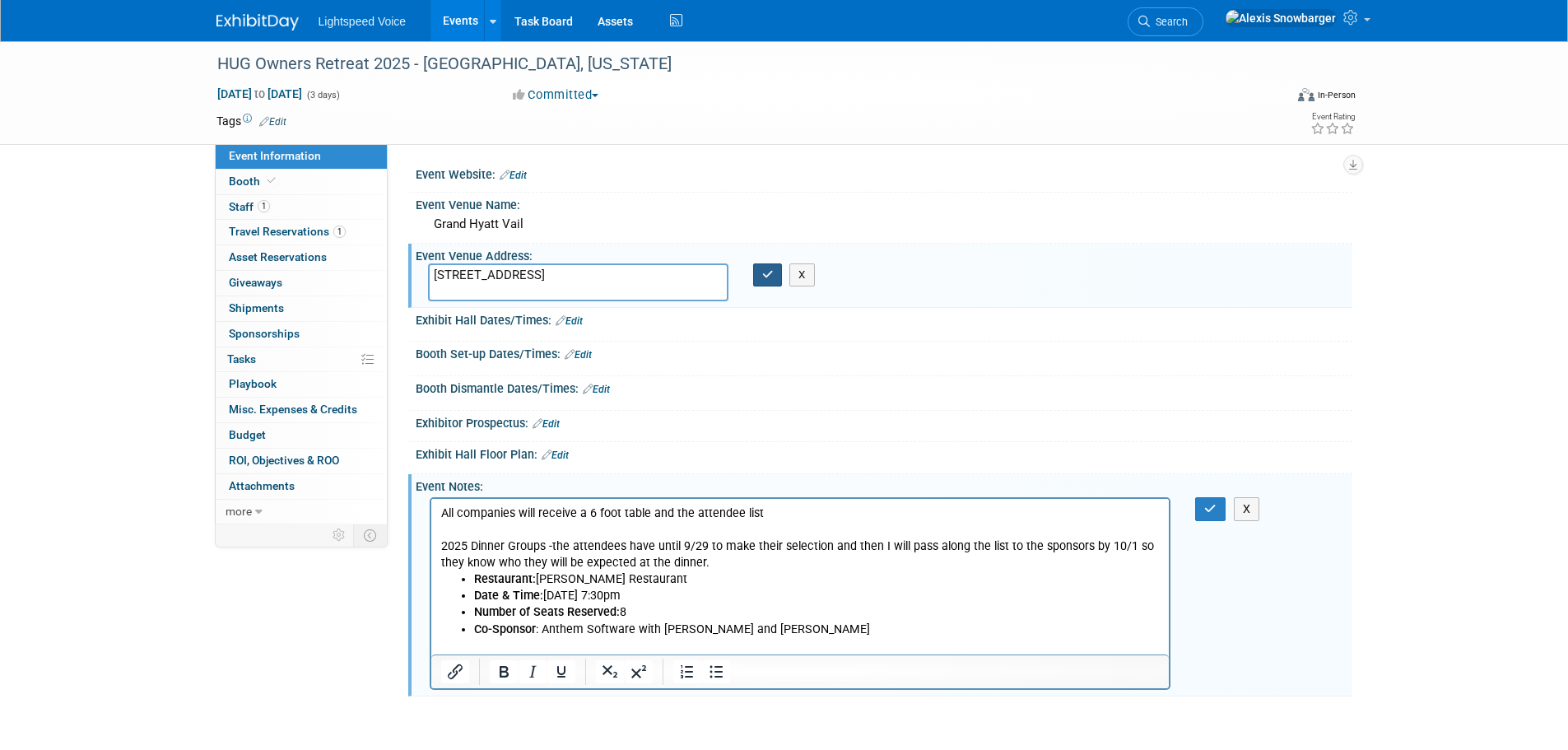
type textarea "[STREET_ADDRESS]"
click at [775, 276] on button "button" at bounding box center [768, 275] width 29 height 23
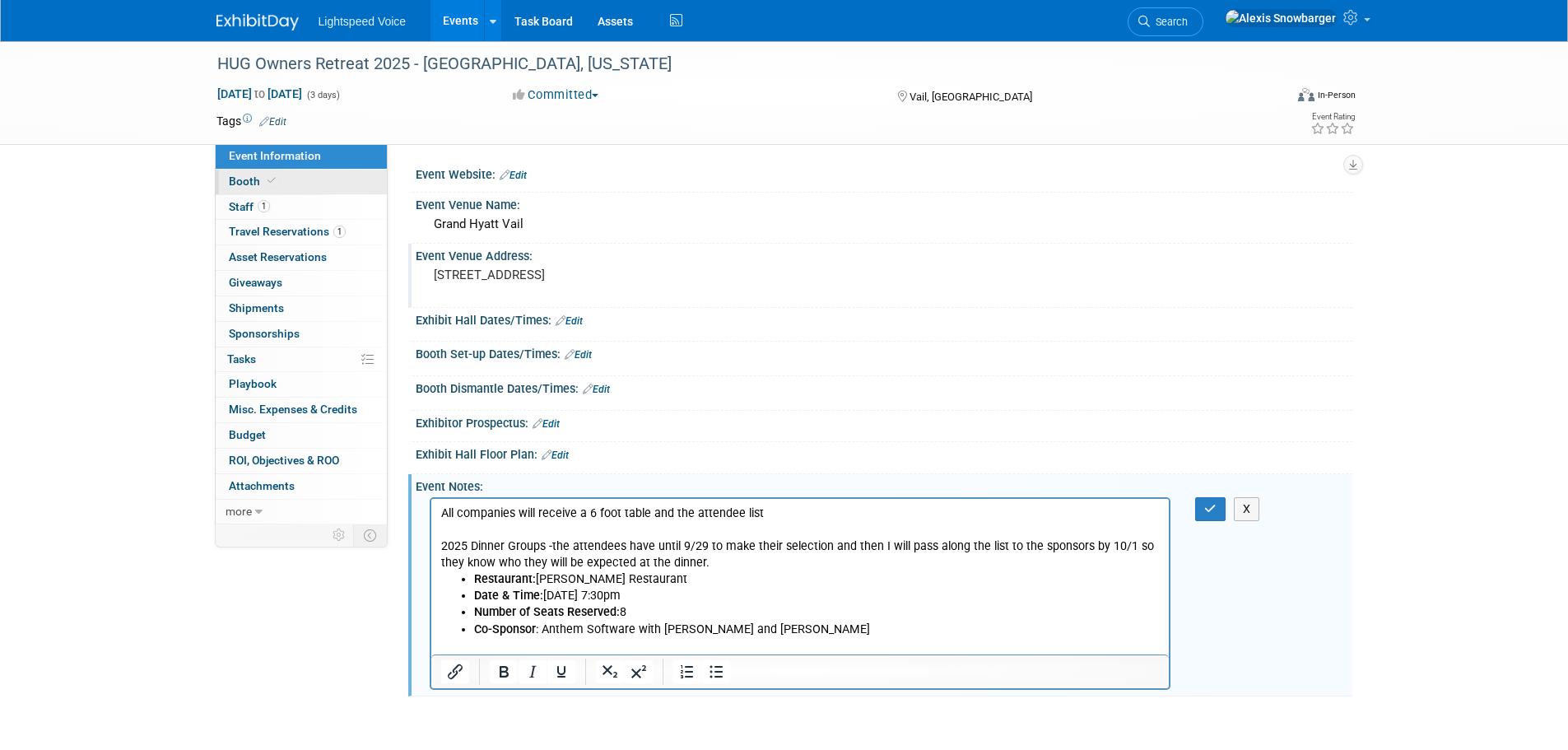
click at [271, 183] on icon at bounding box center [271, 180] width 9 height 9
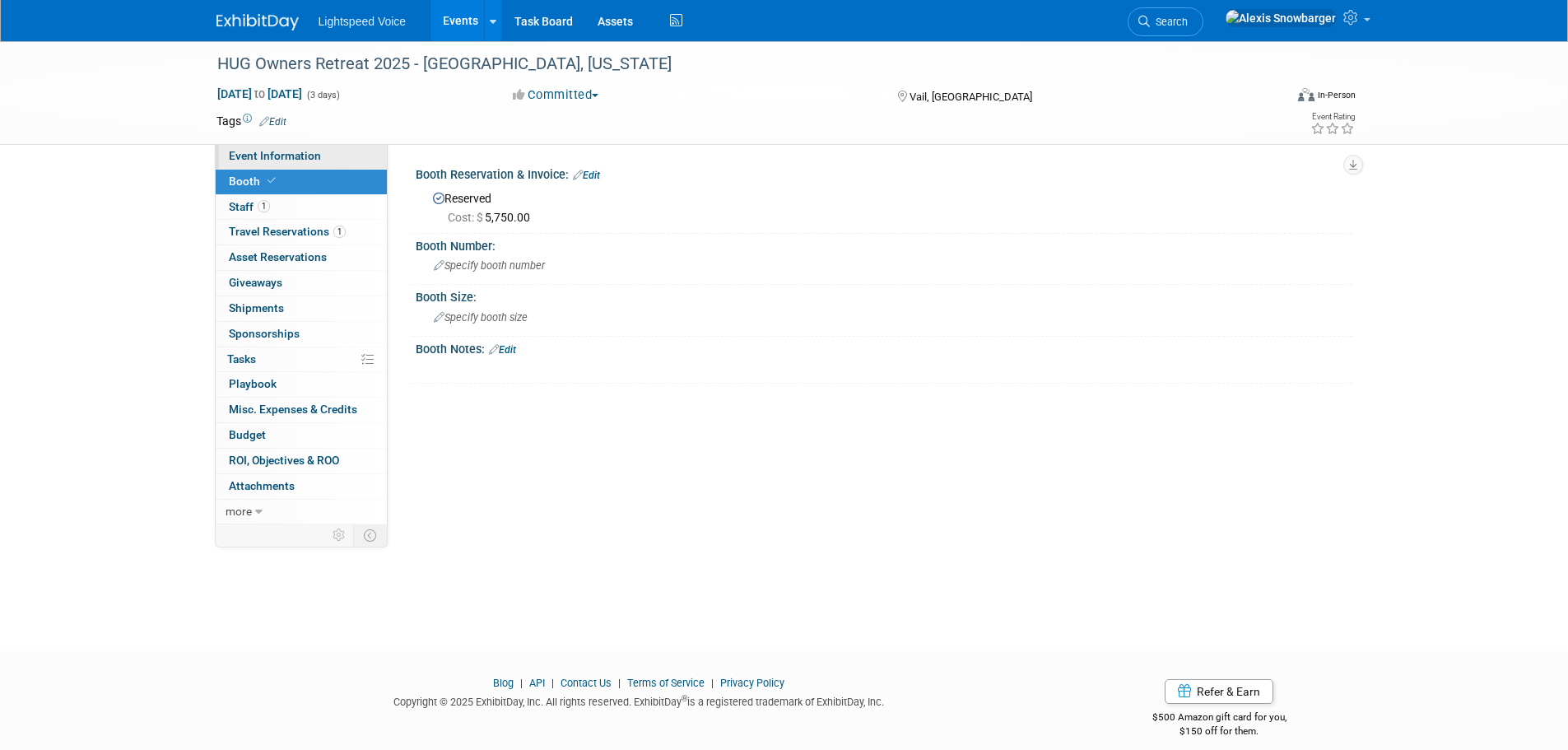
click at [311, 149] on span "Event Information" at bounding box center [274, 155] width 92 height 13
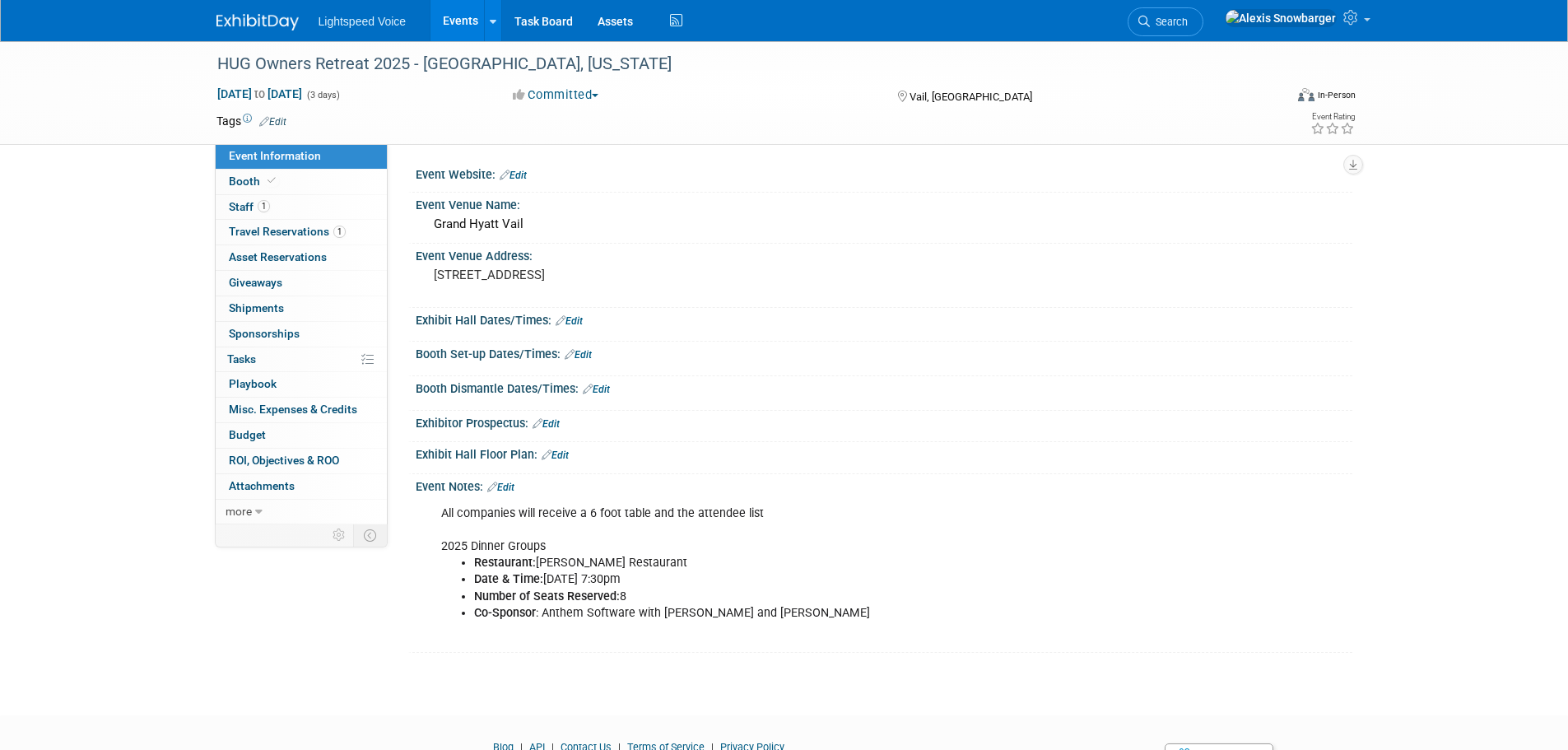
click at [514, 485] on link "Edit" at bounding box center [501, 487] width 27 height 11
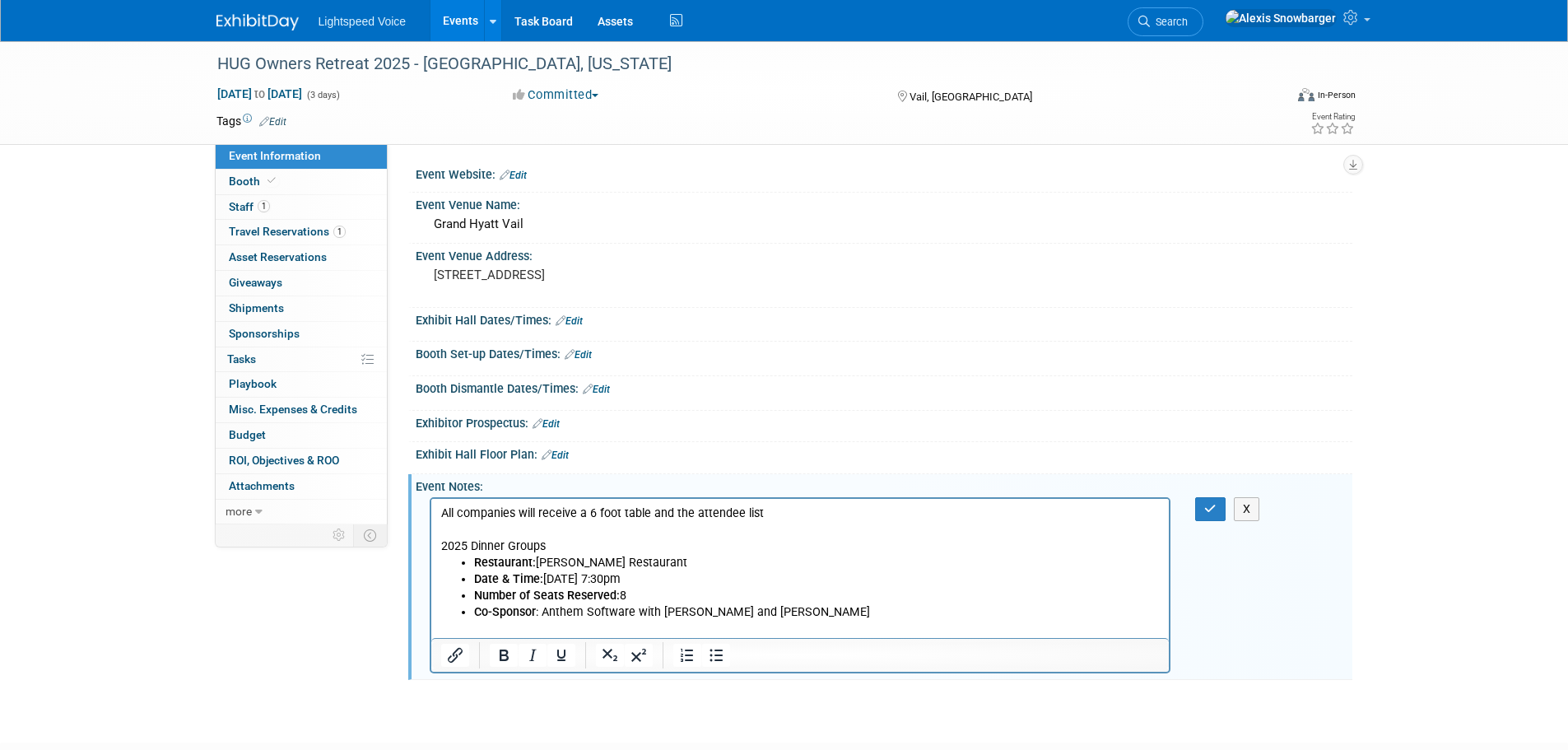
click at [580, 540] on p "All companies will receive a 6 foot table and the attendee list 2025 Dinner Gro…" at bounding box center [800, 529] width 720 height 49
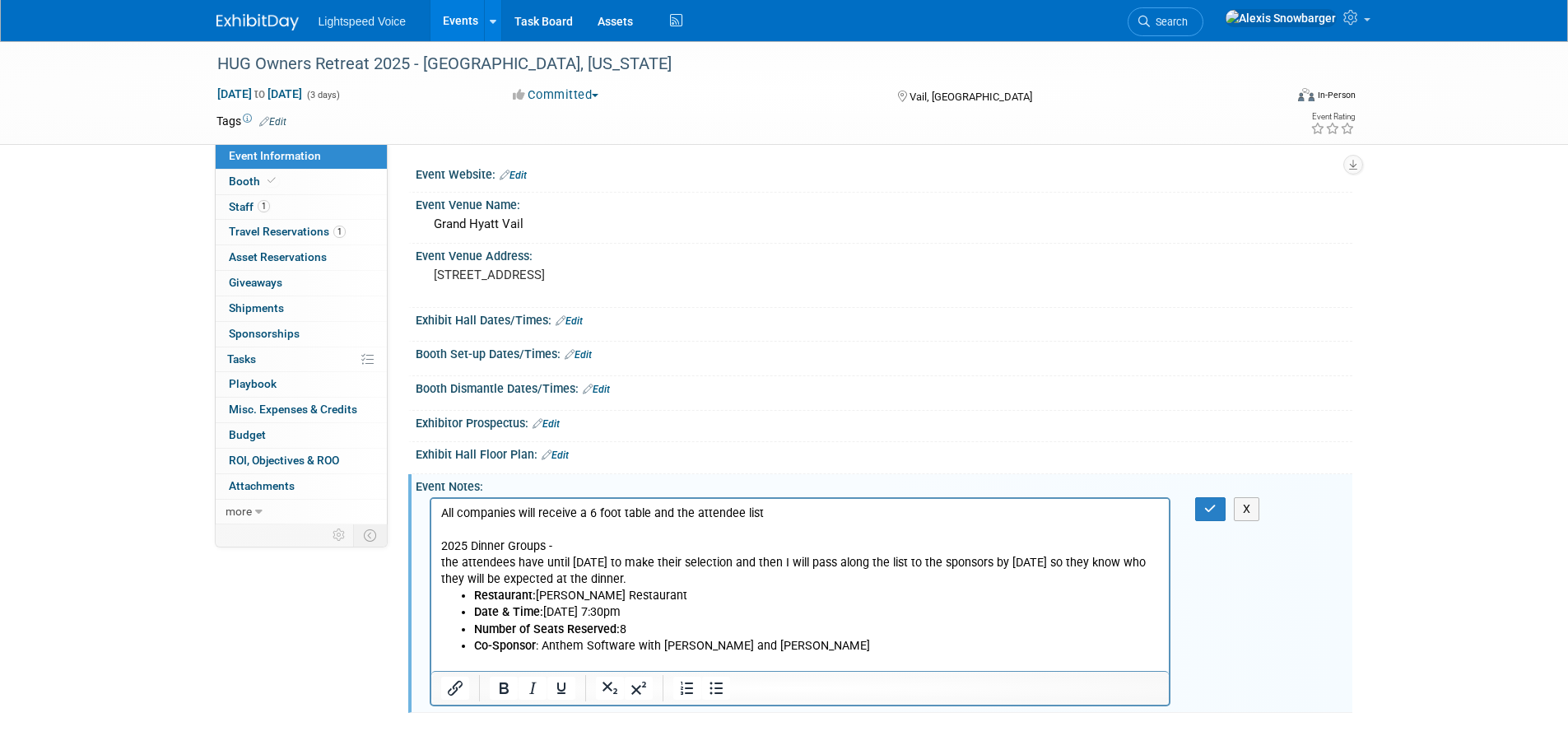
click at [435, 560] on html "All companies will receive a 6 foot table and the attendee list 2025 Dinner Gro…" at bounding box center [799, 585] width 738 height 172
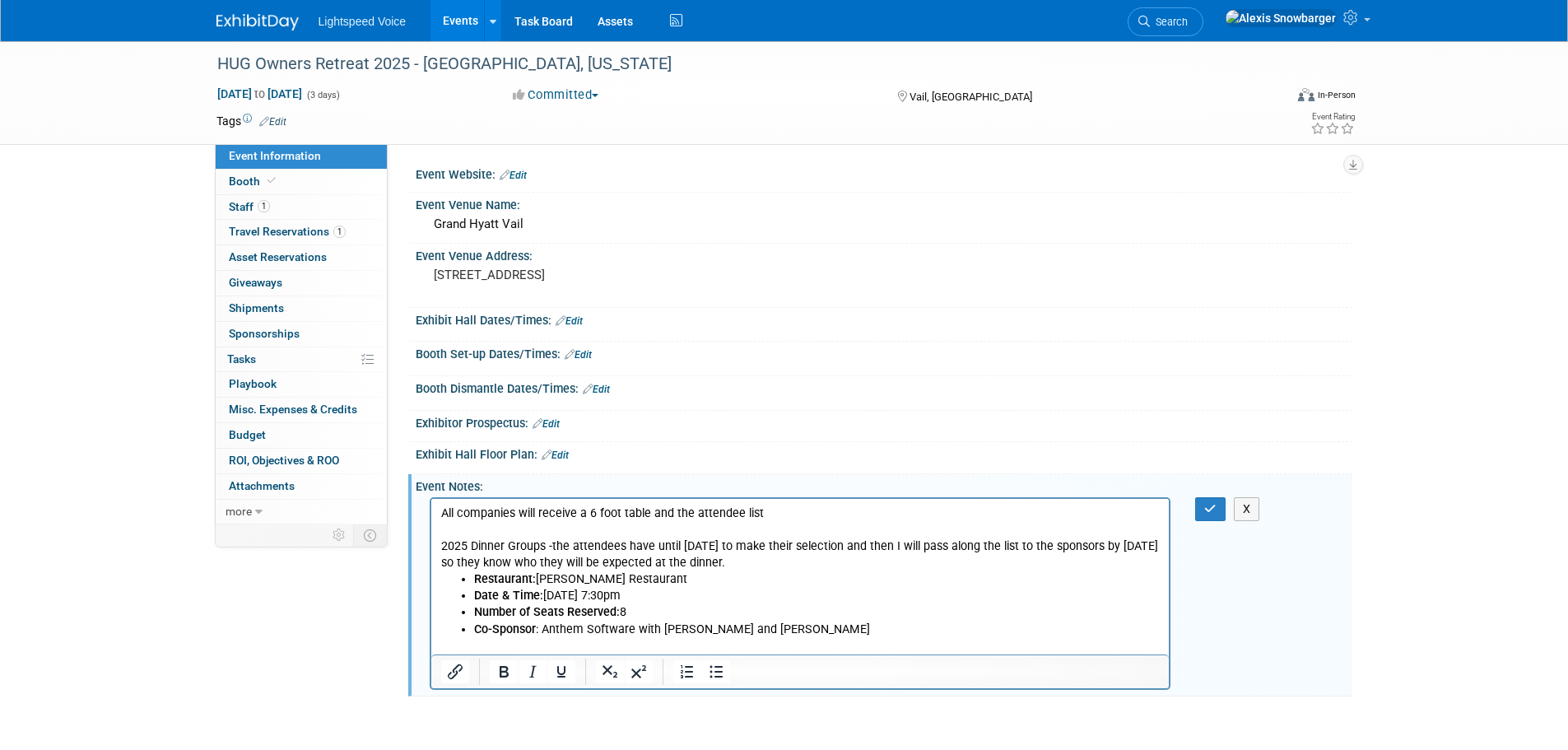
click at [687, 543] on p "All companies will receive a 6 foot table and the attendee list 2025 Dinner Gro…" at bounding box center [800, 538] width 720 height 66
click at [688, 543] on p "All companies will receive a 6 foot table and the attendee list 2025 Dinner Gro…" at bounding box center [800, 538] width 720 height 66
click at [469, 558] on p "All companies will receive a 6 foot table and the attendee list 2025 Dinner Gro…" at bounding box center [800, 538] width 720 height 66
click at [1202, 511] on button "button" at bounding box center [1209, 509] width 30 height 24
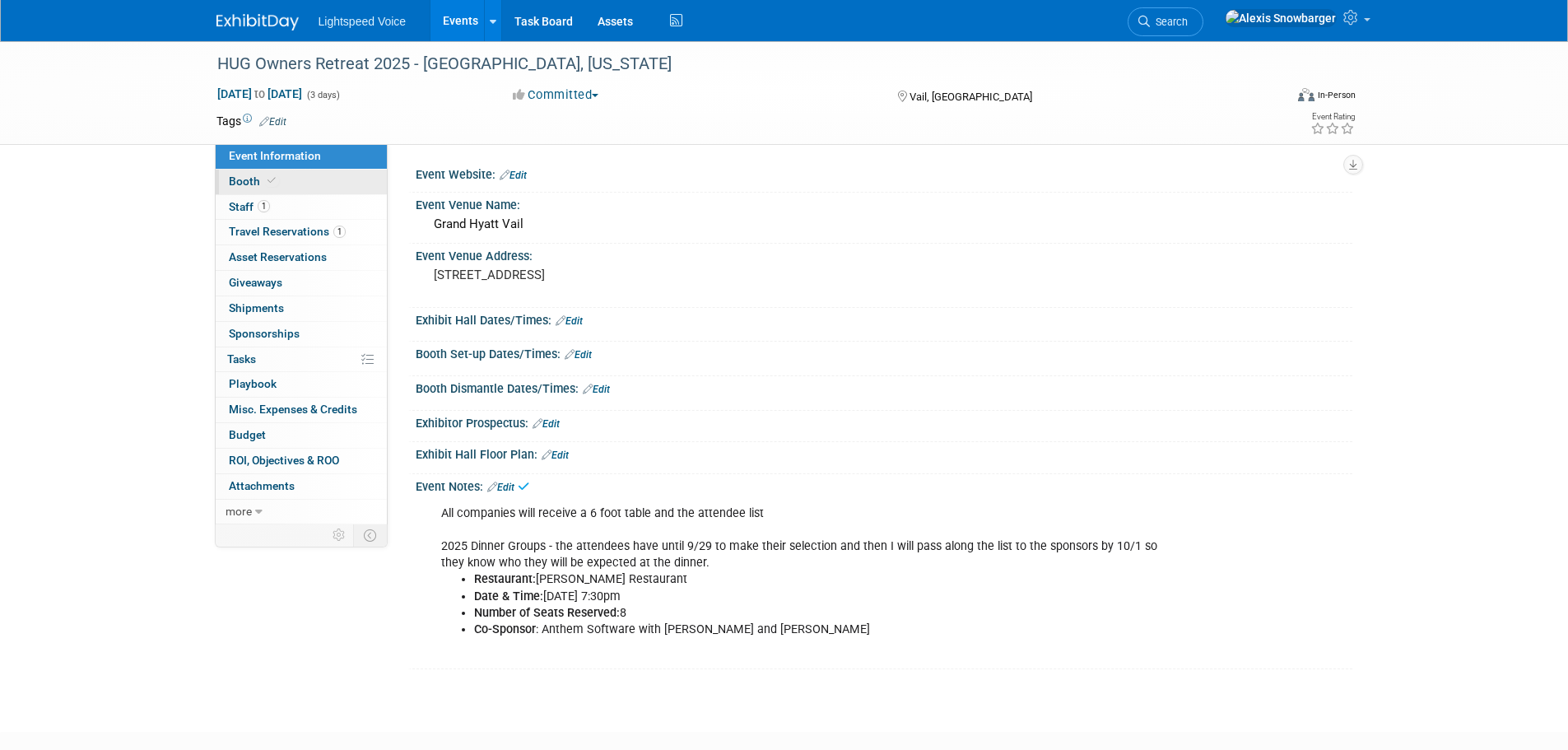
click at [286, 185] on link "Booth" at bounding box center [301, 181] width 171 height 25
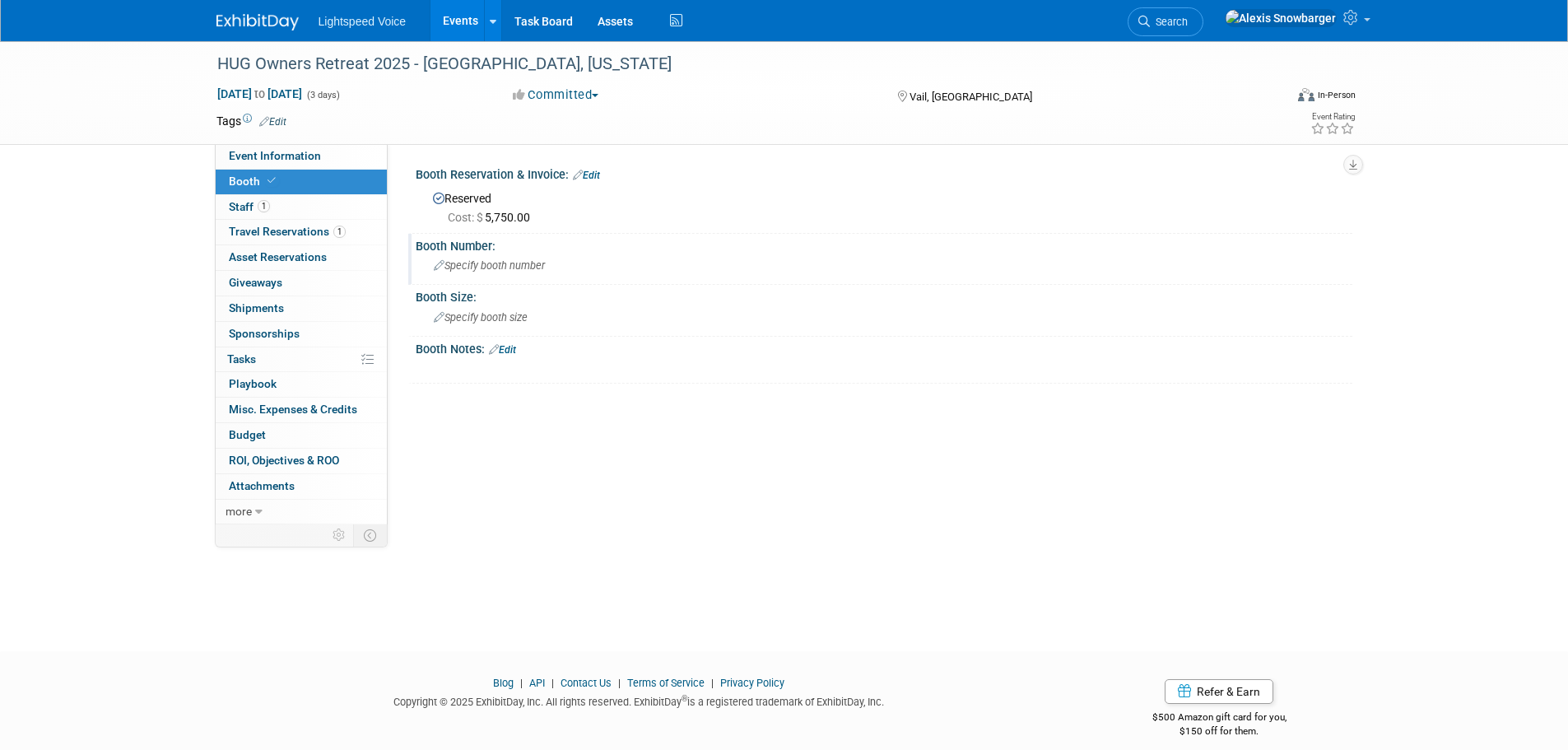
click at [477, 263] on span "Specify booth number" at bounding box center [489, 265] width 111 height 12
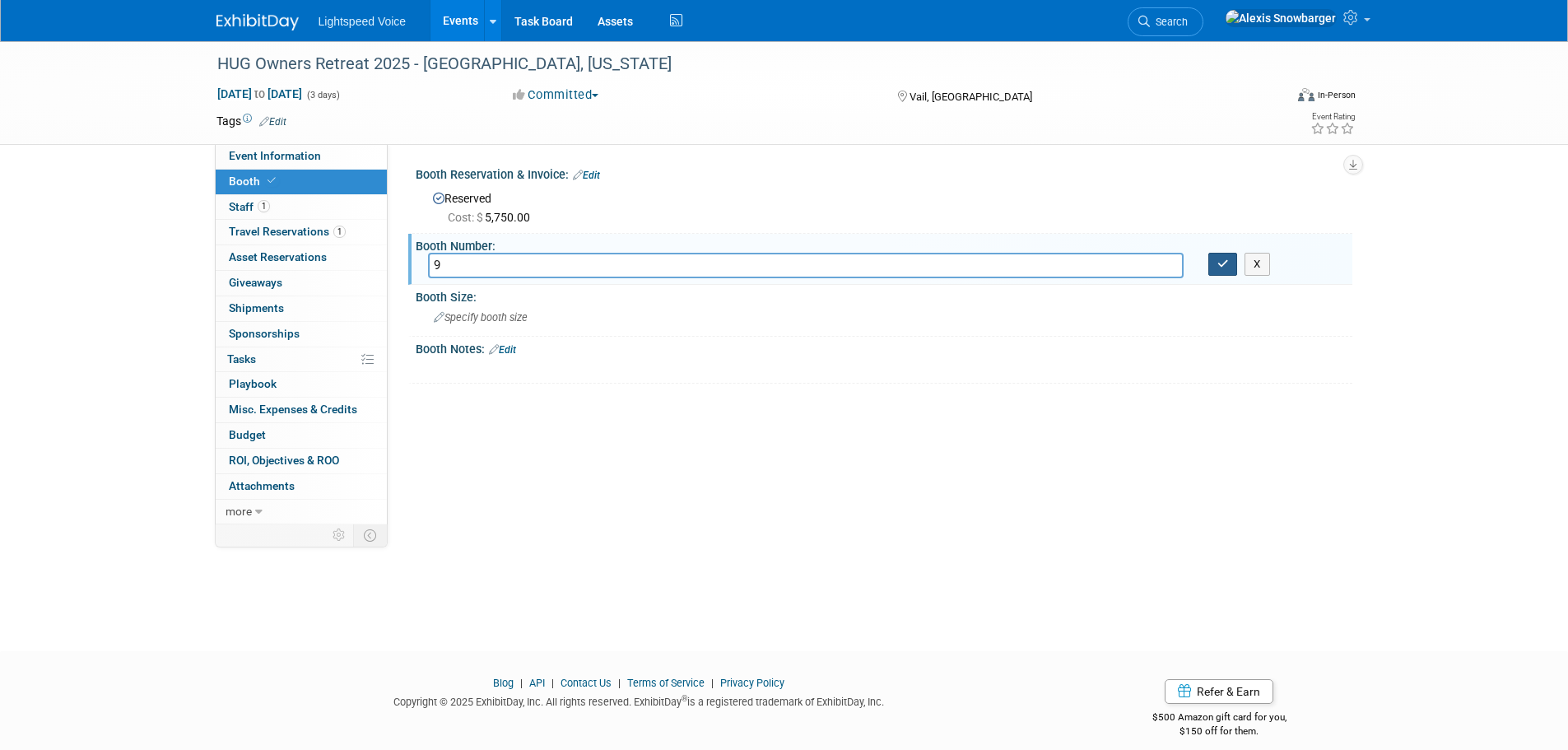
type input "9"
click at [1223, 265] on icon "button" at bounding box center [1222, 264] width 11 height 10
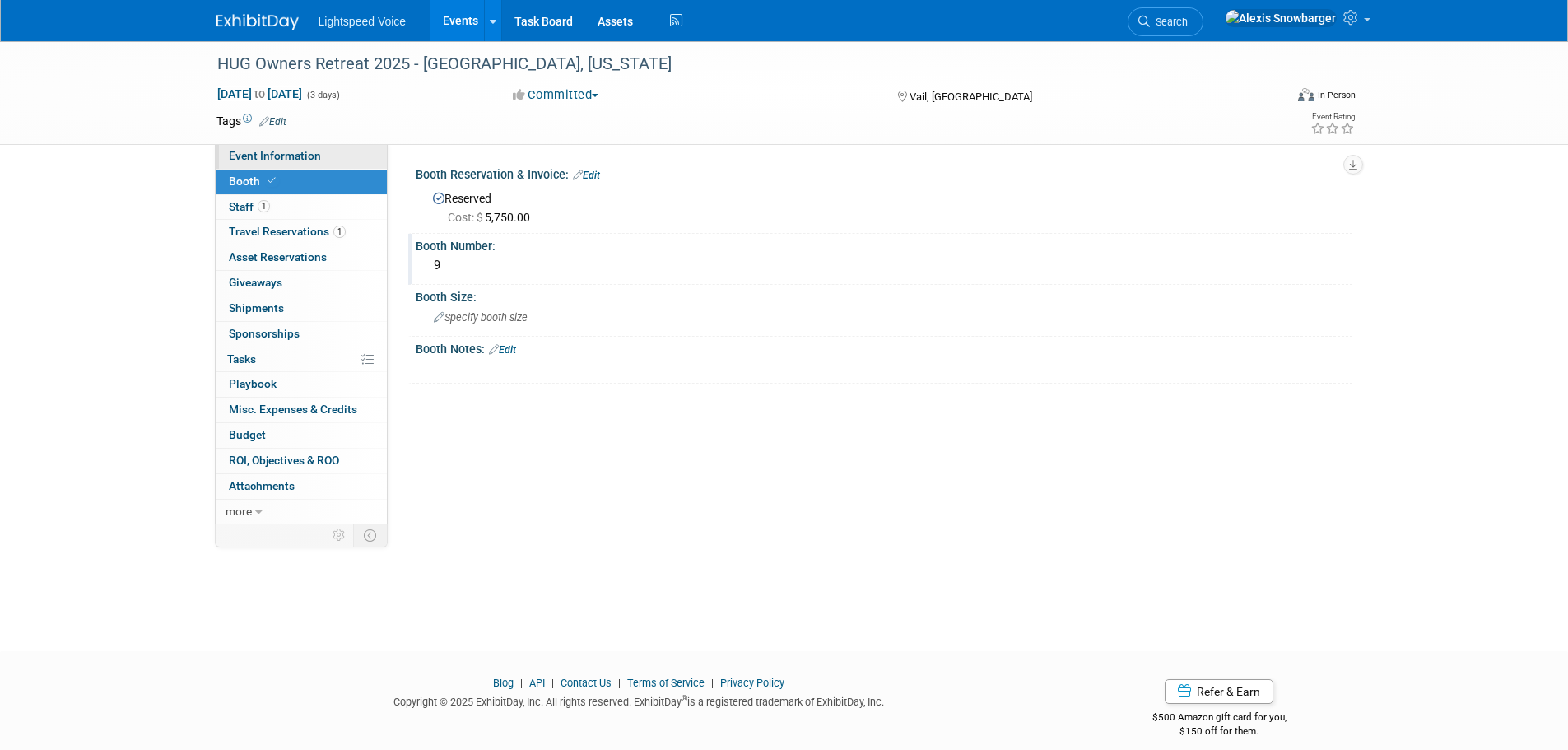
click at [305, 151] on span "Event Information" at bounding box center [274, 155] width 92 height 13
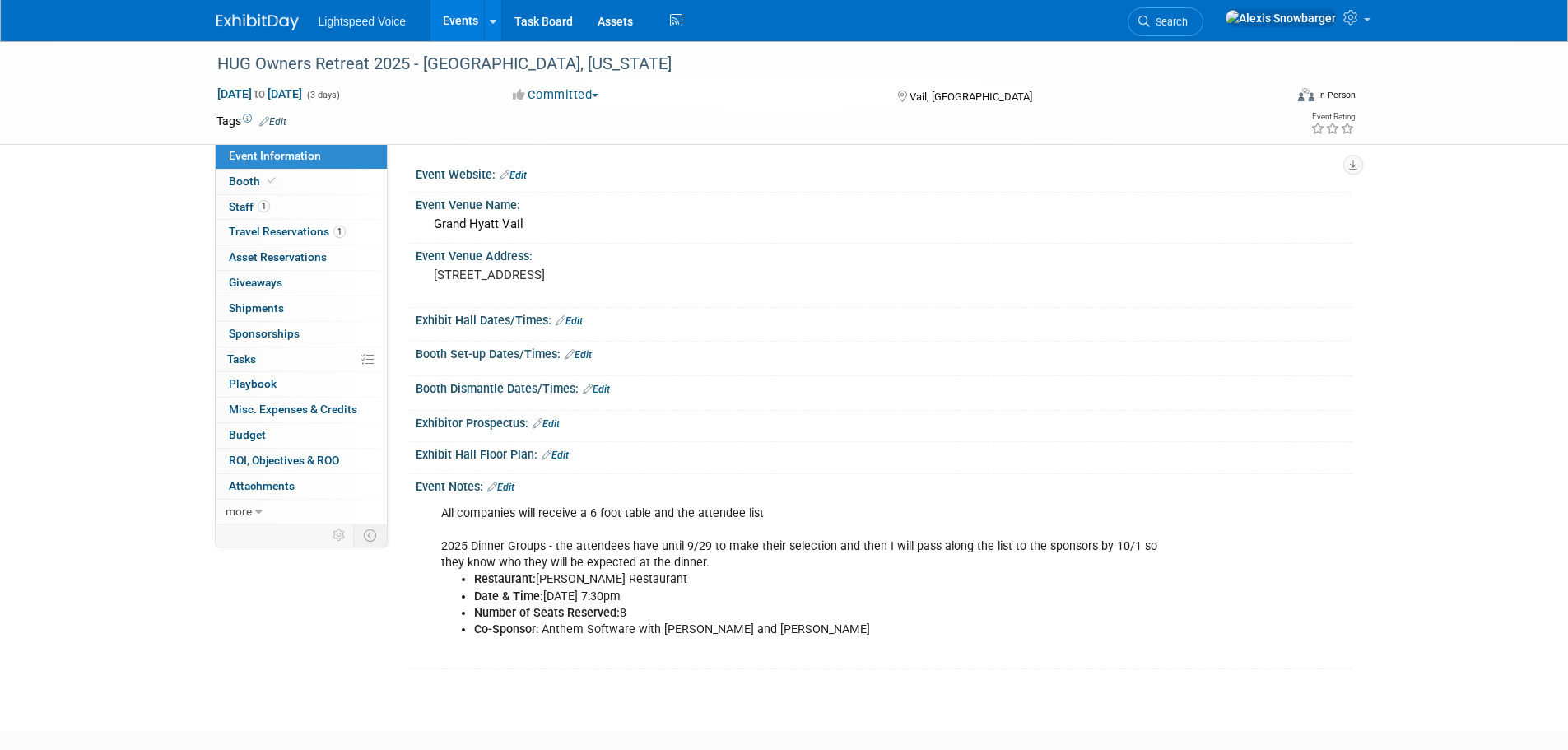
click at [514, 486] on link "Edit" at bounding box center [501, 487] width 27 height 11
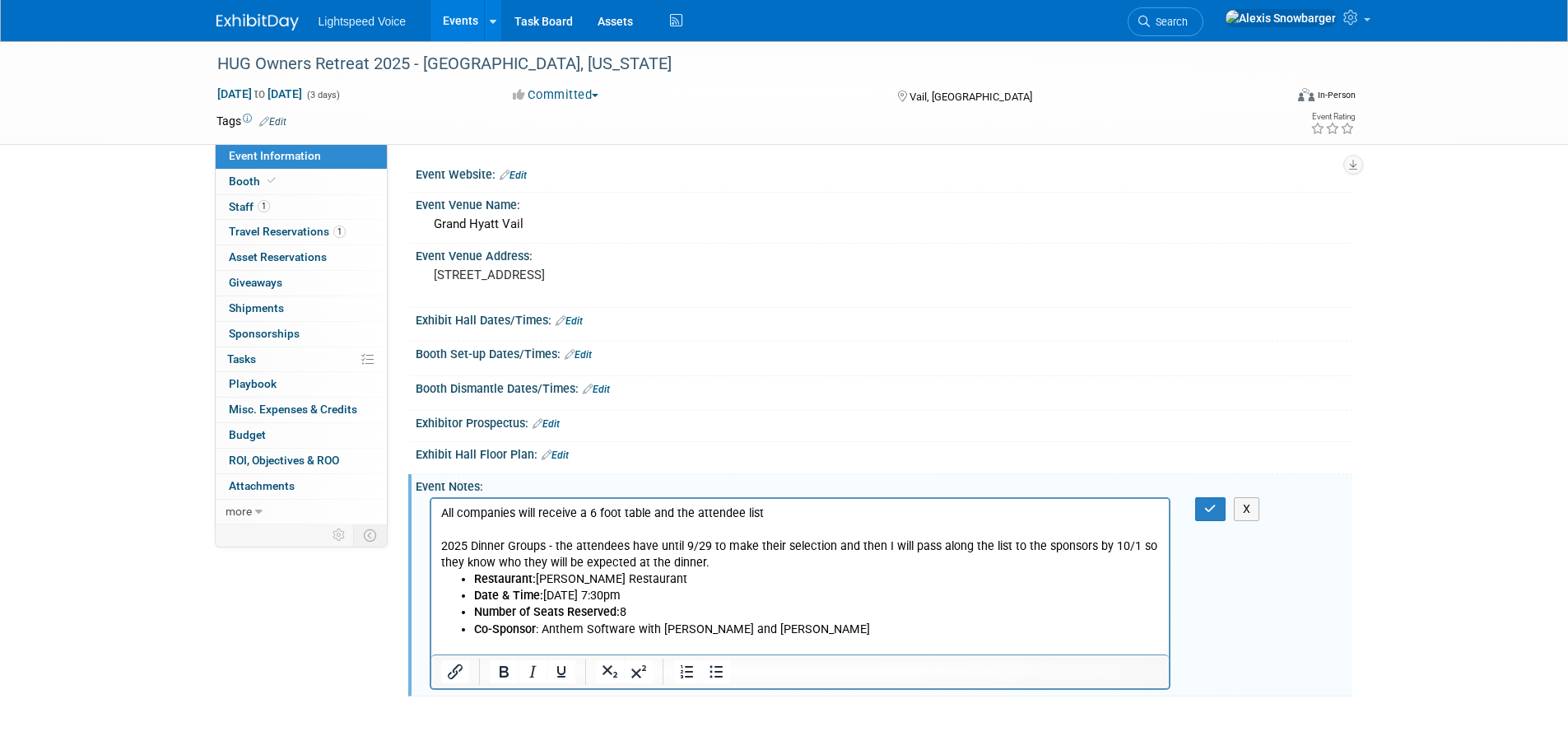
click at [848, 633] on li "Co-Sponsor : Anthem Software with [PERSON_NAME] and [PERSON_NAME]" at bounding box center [816, 630] width 686 height 16
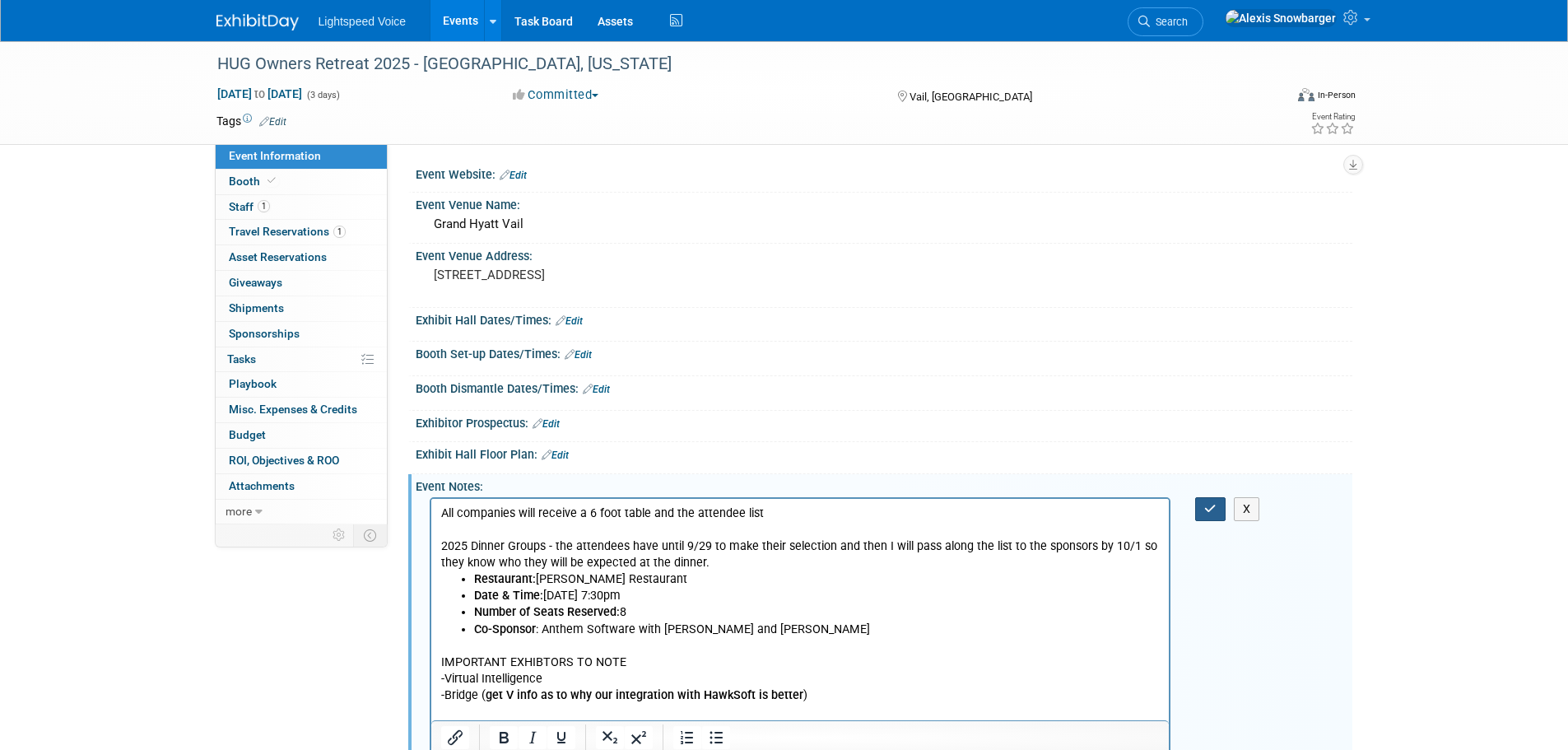
click at [1208, 514] on icon "button" at bounding box center [1210, 509] width 12 height 11
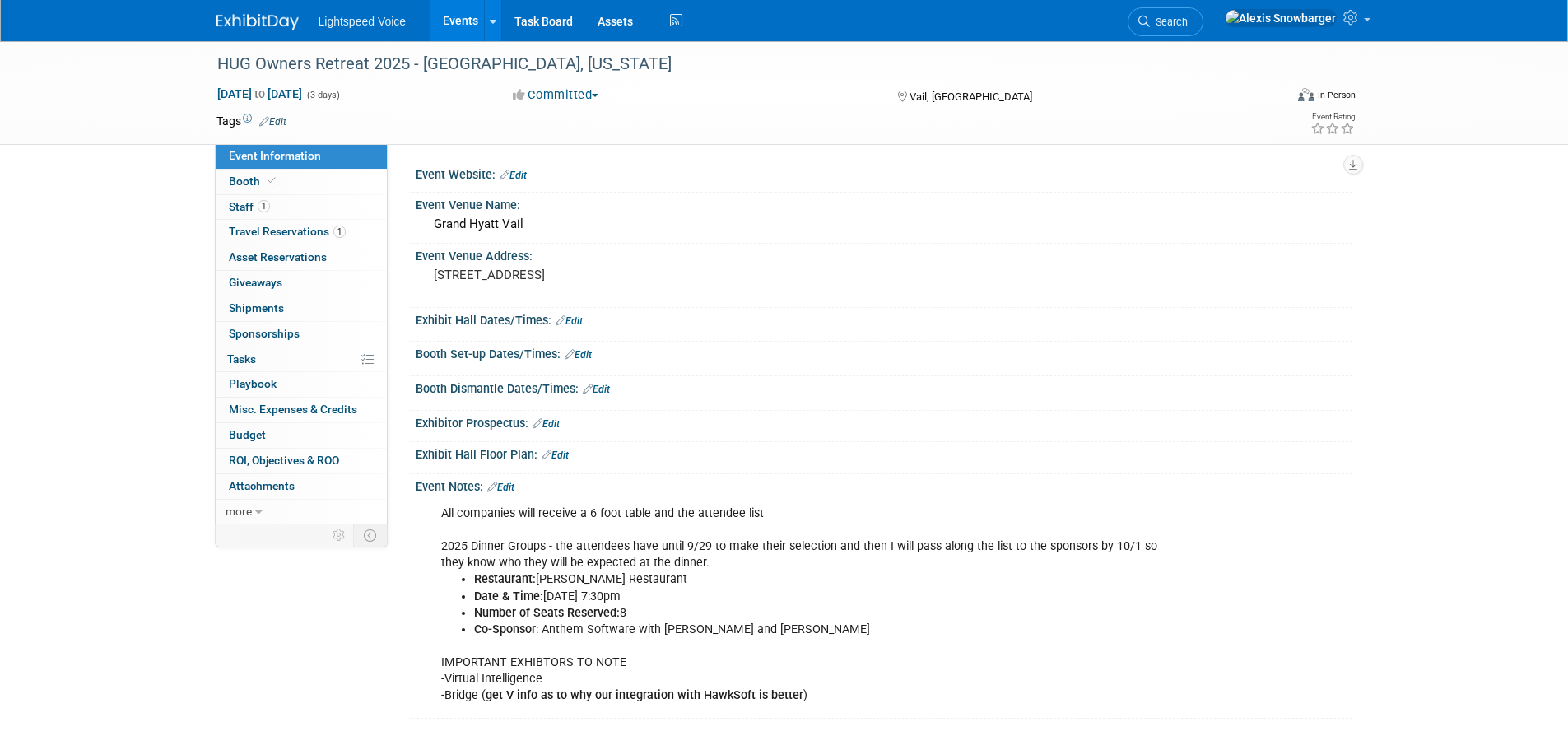
click at [514, 482] on link "Edit" at bounding box center [501, 487] width 27 height 11
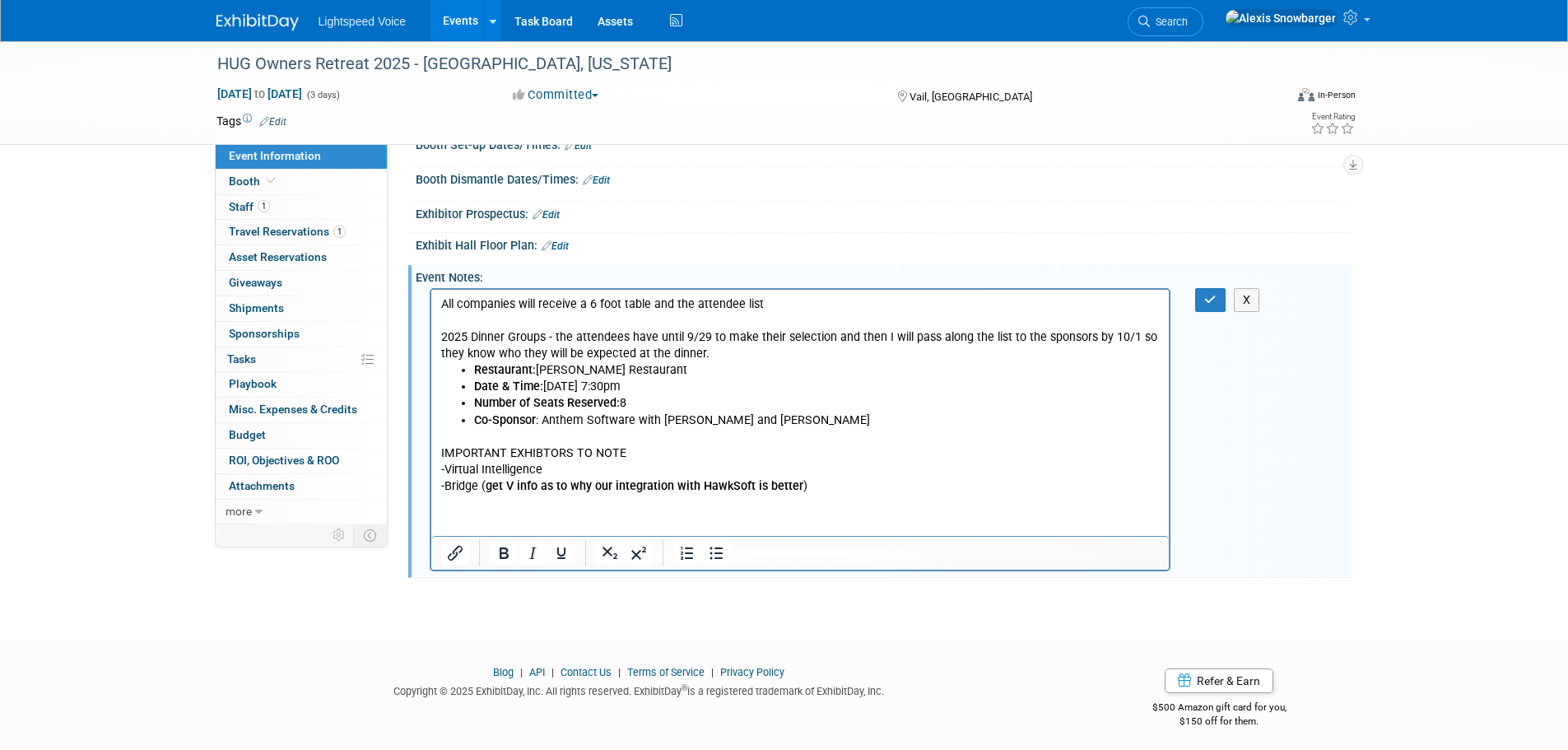
scroll to position [215, 0]
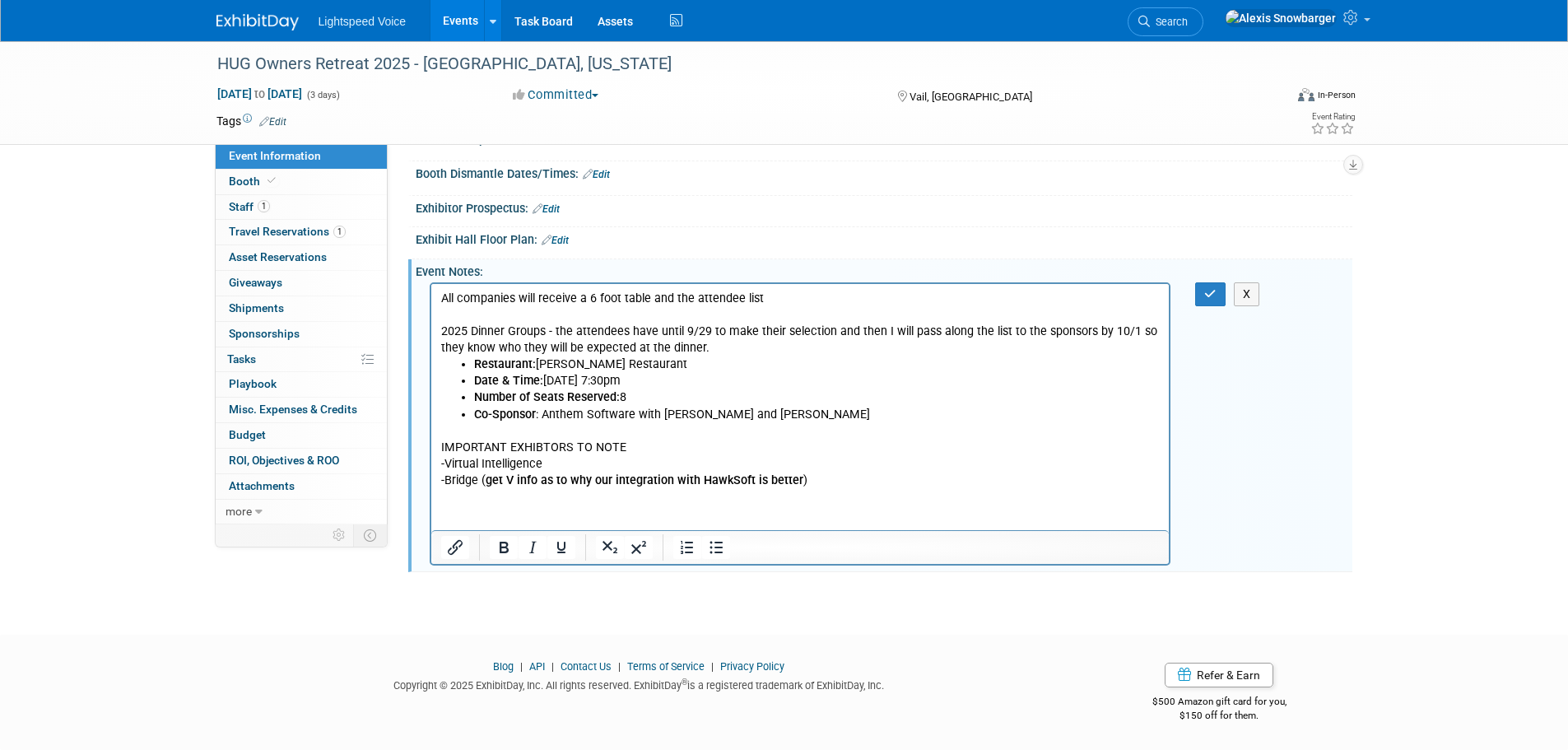
click at [482, 489] on html "All companies will receive a 6 foot table and the attendee list 2025 Dinner Gro…" at bounding box center [799, 387] width 738 height 205
click at [811, 480] on p "IMPORTANT EXHIBTORS TO NOTE -Virtual Intelligence -Bridge ( get V info as to wh…" at bounding box center [800, 456] width 720 height 66
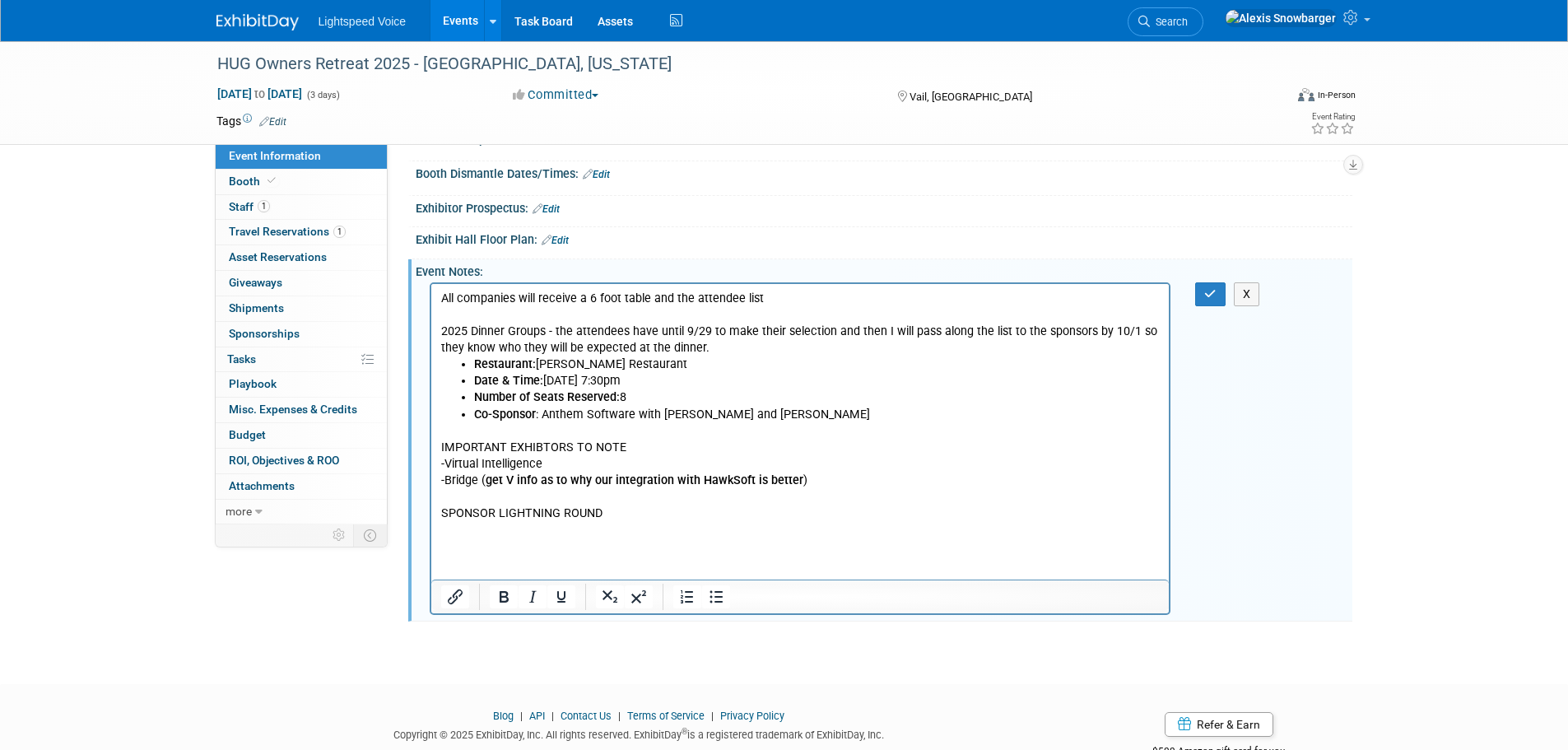
click at [483, 521] on p "SPONSOR LIGHTNING ROUND" at bounding box center [800, 513] width 720 height 16
click at [497, 604] on icon "Bold" at bounding box center [503, 596] width 20 height 20
click at [485, 534] on p "Rich Text Area. Press ALT-0 for help." at bounding box center [800, 530] width 720 height 16
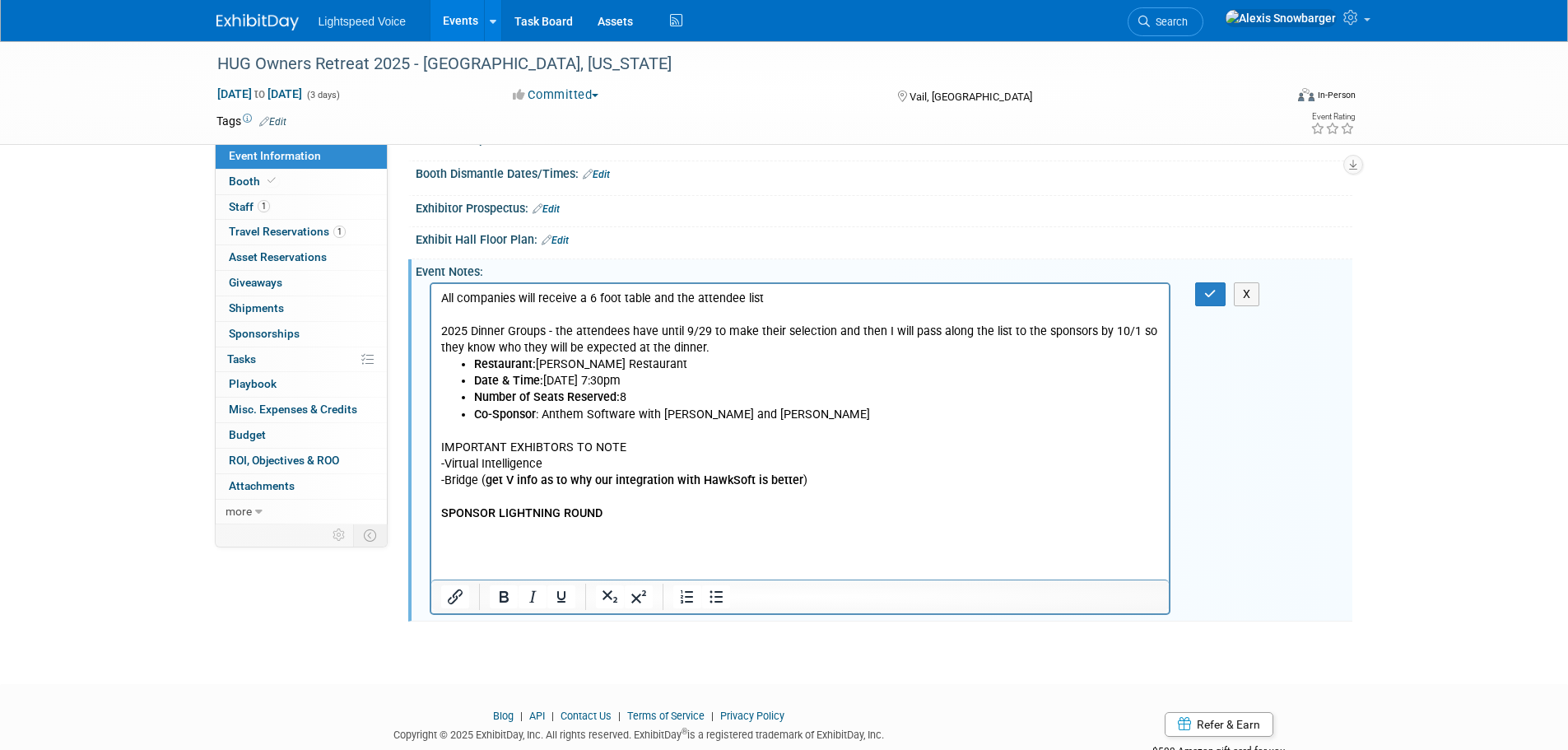
click at [445, 527] on p "Rich Text Area. Press ALT-0 for help." at bounding box center [800, 530] width 720 height 16
click at [471, 539] on html "All companies will receive a 6 foot table and the attendee list 2025 Dinner Gro…" at bounding box center [799, 412] width 738 height 254
click at [572, 539] on html "All companies will receive a 6 foot table and the attendee list 2025 Dinner Gro…" at bounding box center [799, 412] width 738 height 254
click at [569, 528] on p "Time: 4:00pm - 5:00pm" at bounding box center [800, 530] width 720 height 16
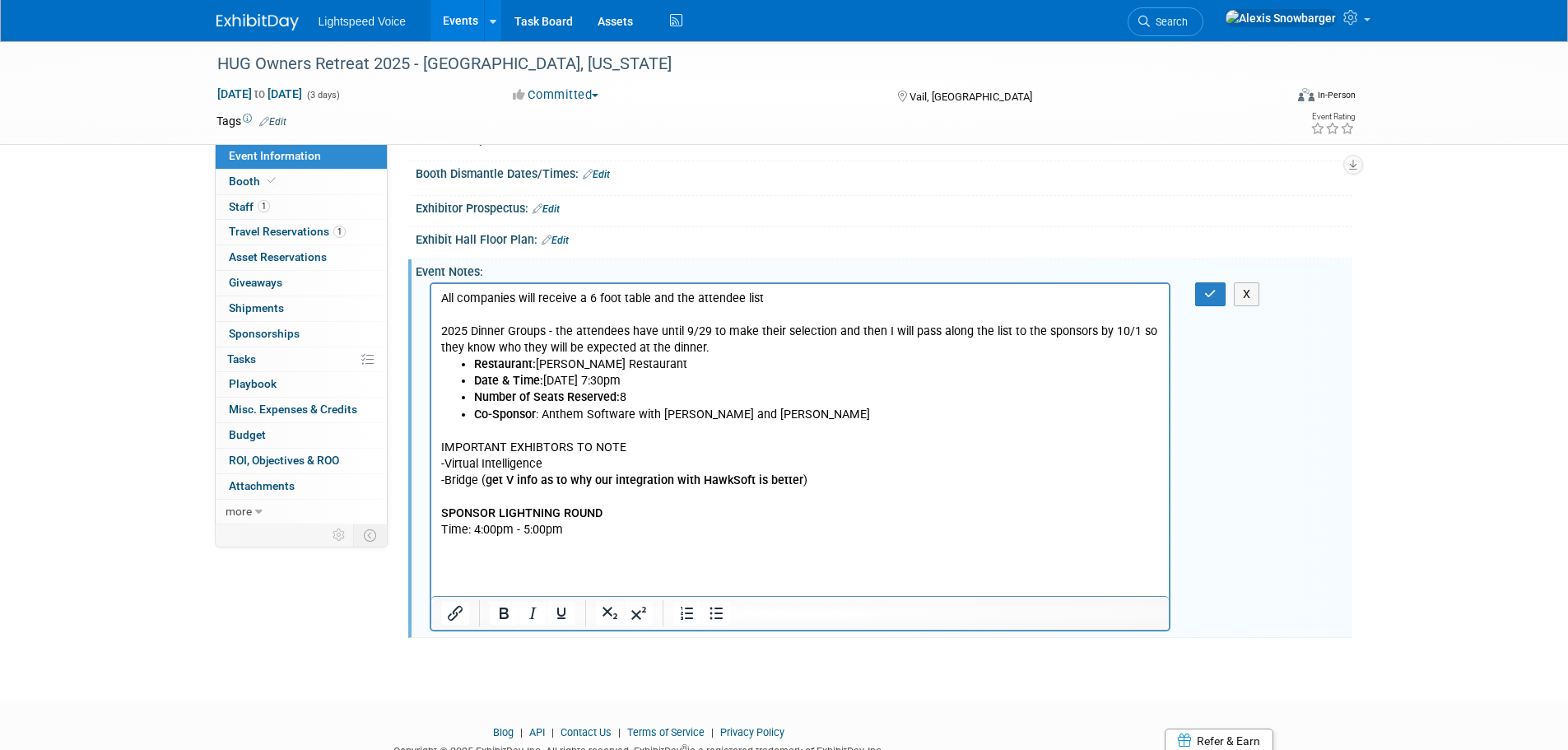
click at [460, 552] on p "Rich Text Area. Press ALT-0 for help." at bounding box center [800, 546] width 720 height 16
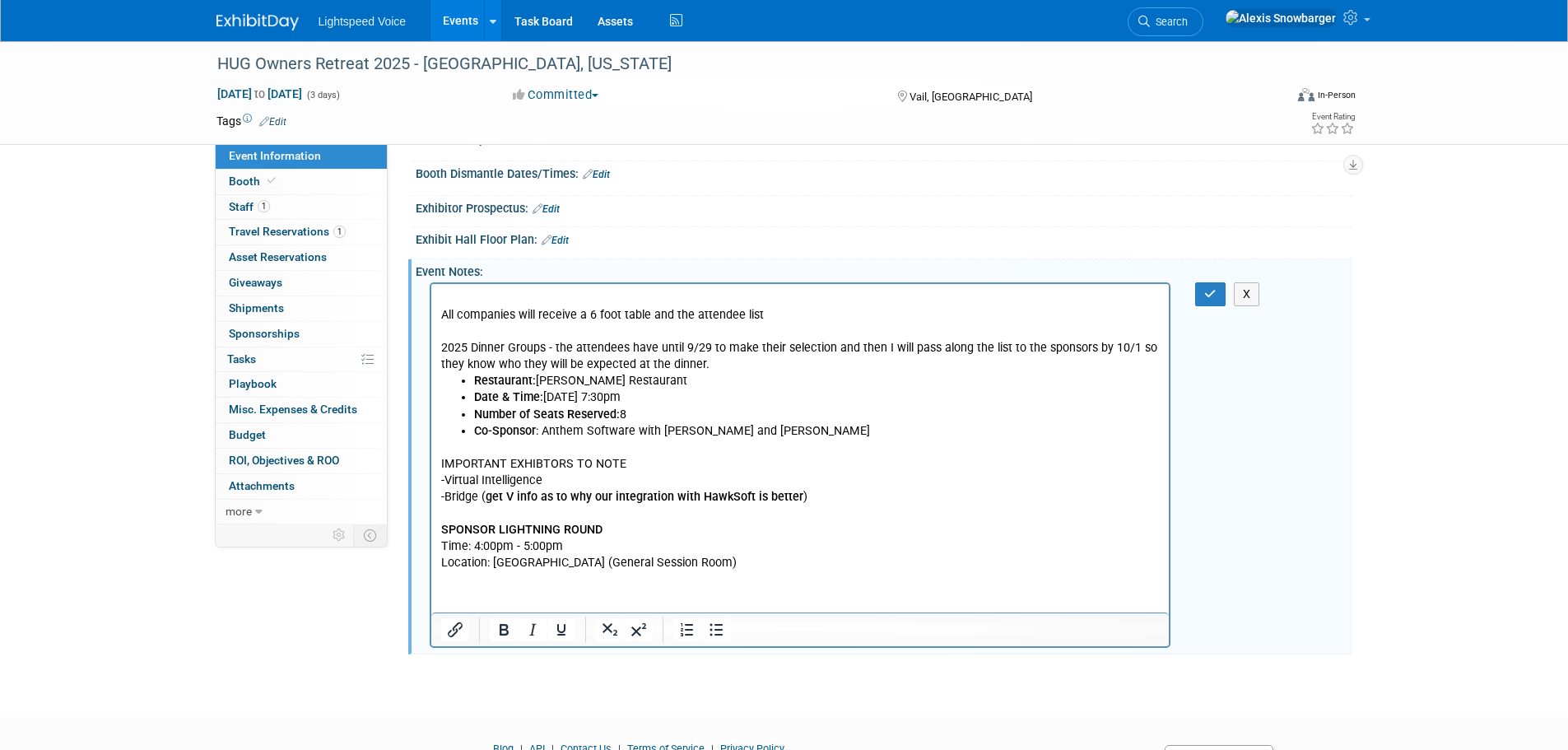
click at [483, 571] on html "All companies will receive a 6 foot table and the attendee list 2025 Dinner Gro…" at bounding box center [799, 428] width 738 height 287
click at [440, 311] on body "All companies will receive a 6 foot table and the attendee list 2025 Dinner Gro…" at bounding box center [799, 430] width 720 height 281
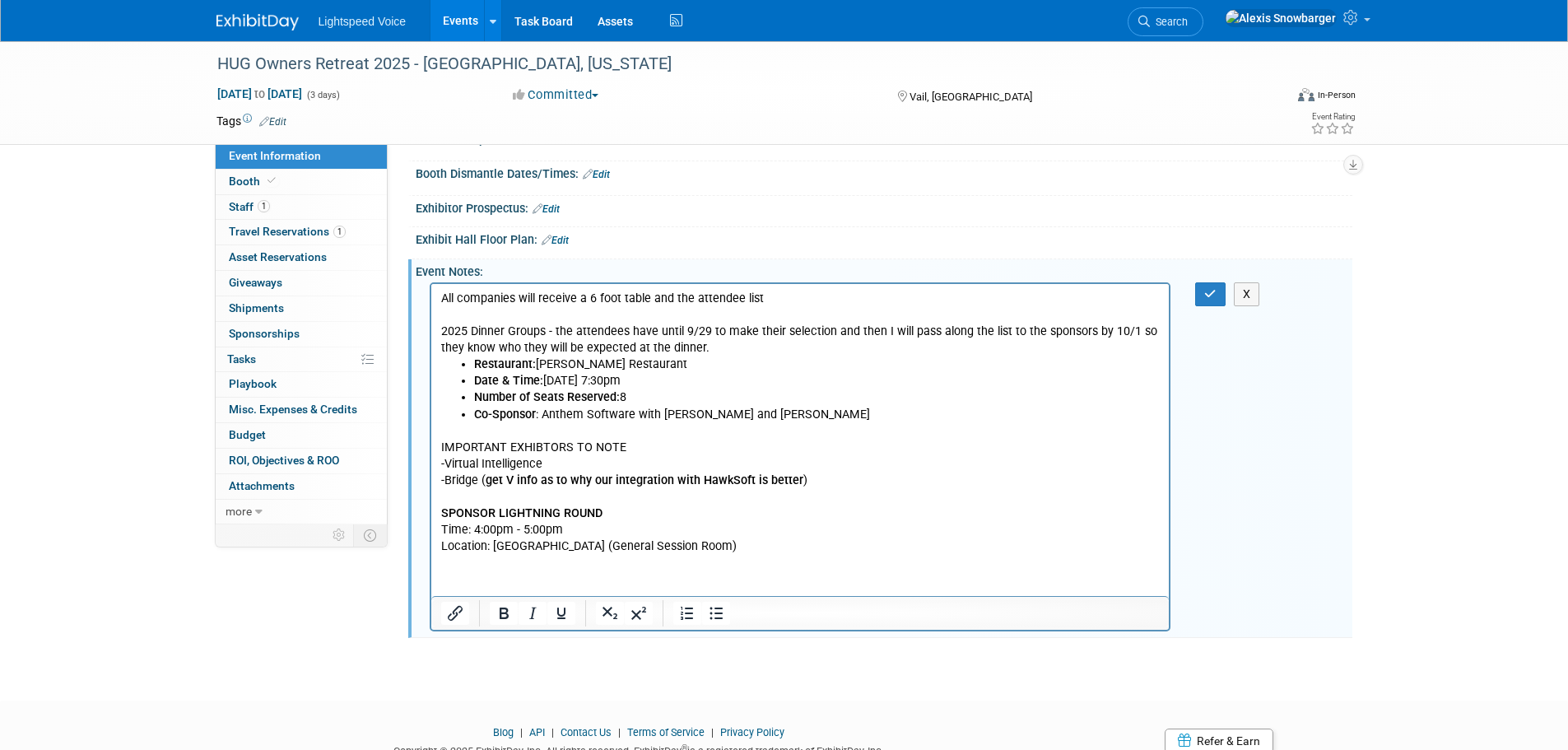
click at [464, 555] on html "All companies will receive a 6 foot table and the attendee list 2025 Dinner Gro…" at bounding box center [799, 419] width 738 height 271
click at [757, 547] on p "Location: [GEOGRAPHIC_DATA] (General Session Room)" at bounding box center [800, 546] width 720 height 16
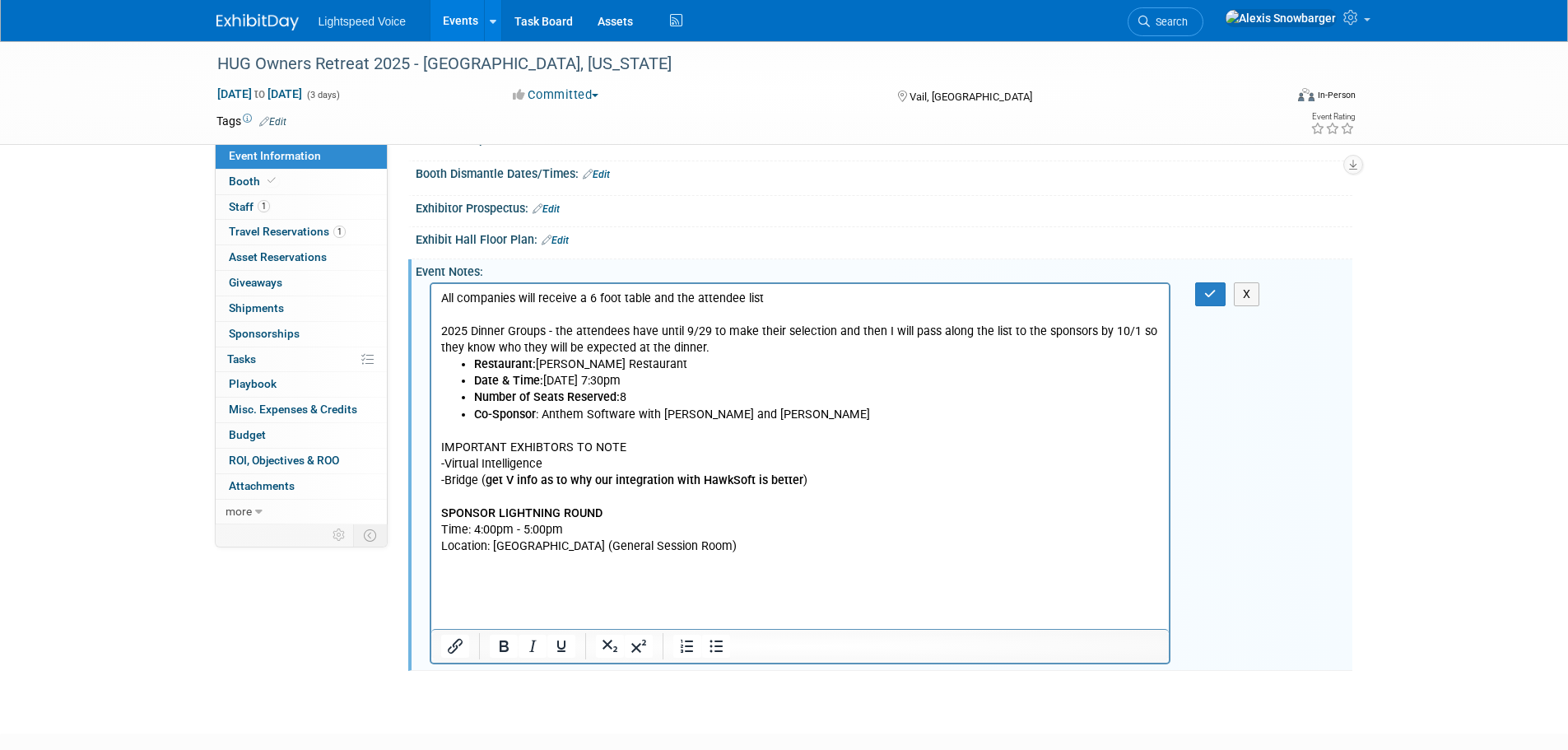
click at [445, 588] on html "All companies will receive a 6 foot table and the attendee list 2025 Dinner Gro…" at bounding box center [799, 436] width 738 height 304
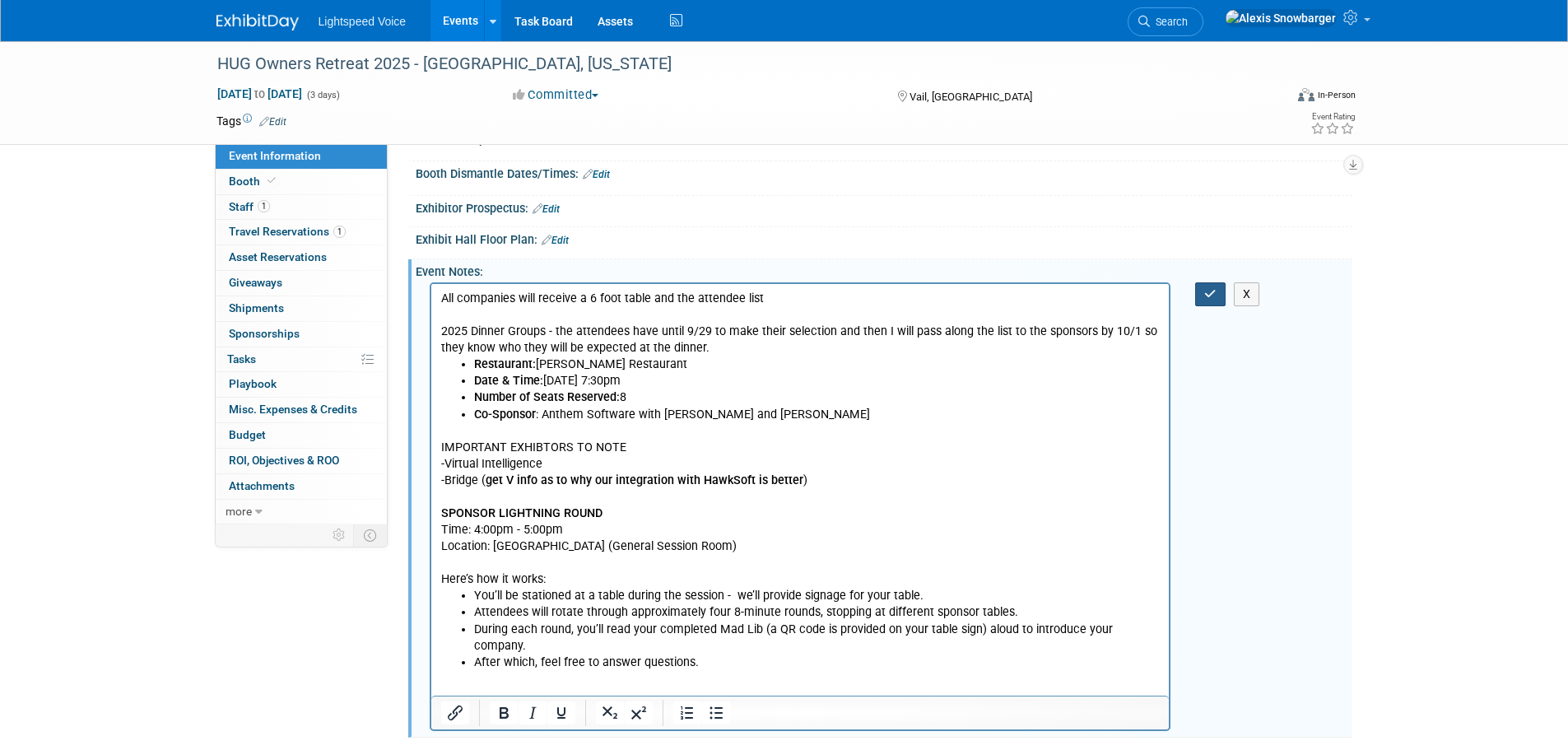
click at [1203, 292] on button "button" at bounding box center [1209, 295] width 30 height 24
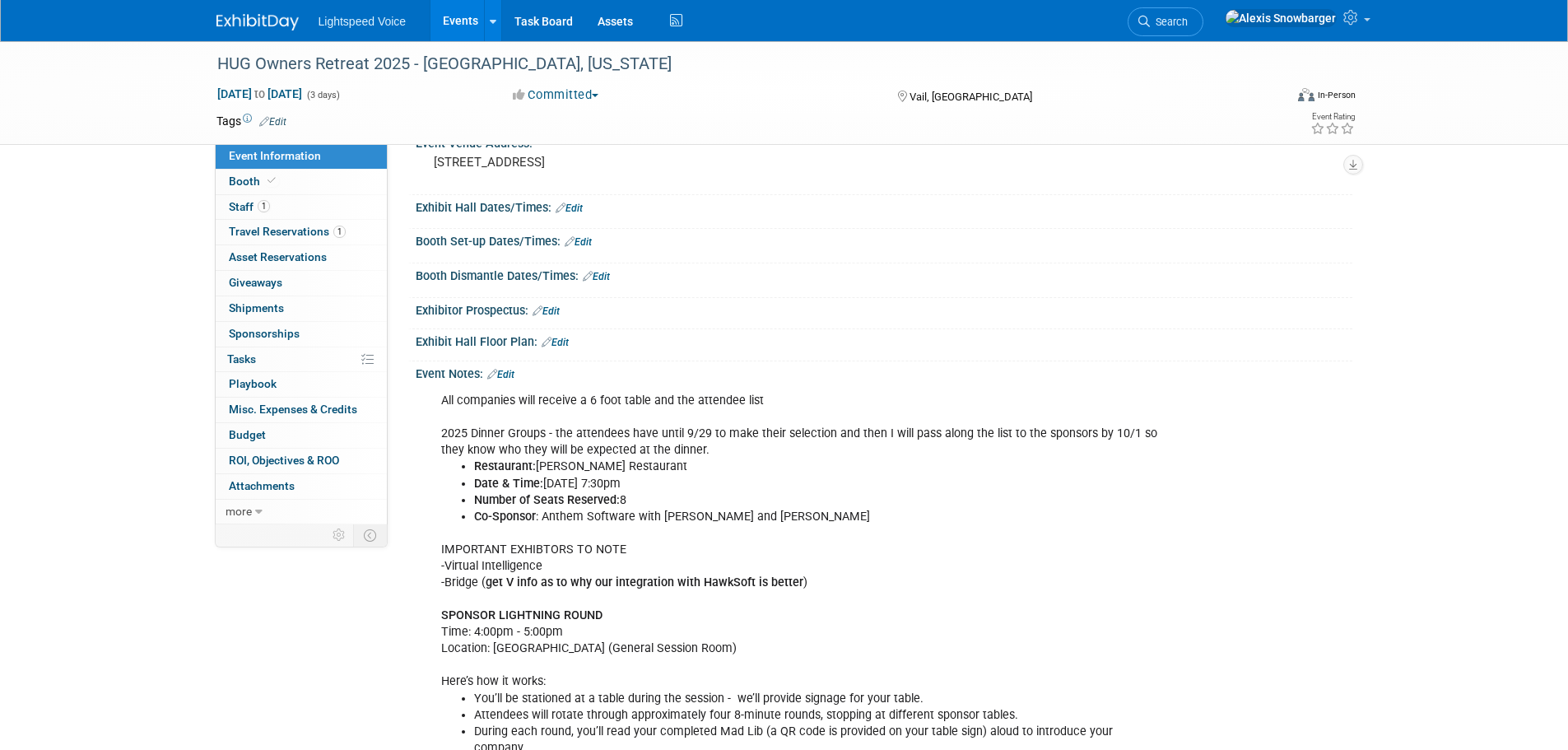
scroll to position [0, 0]
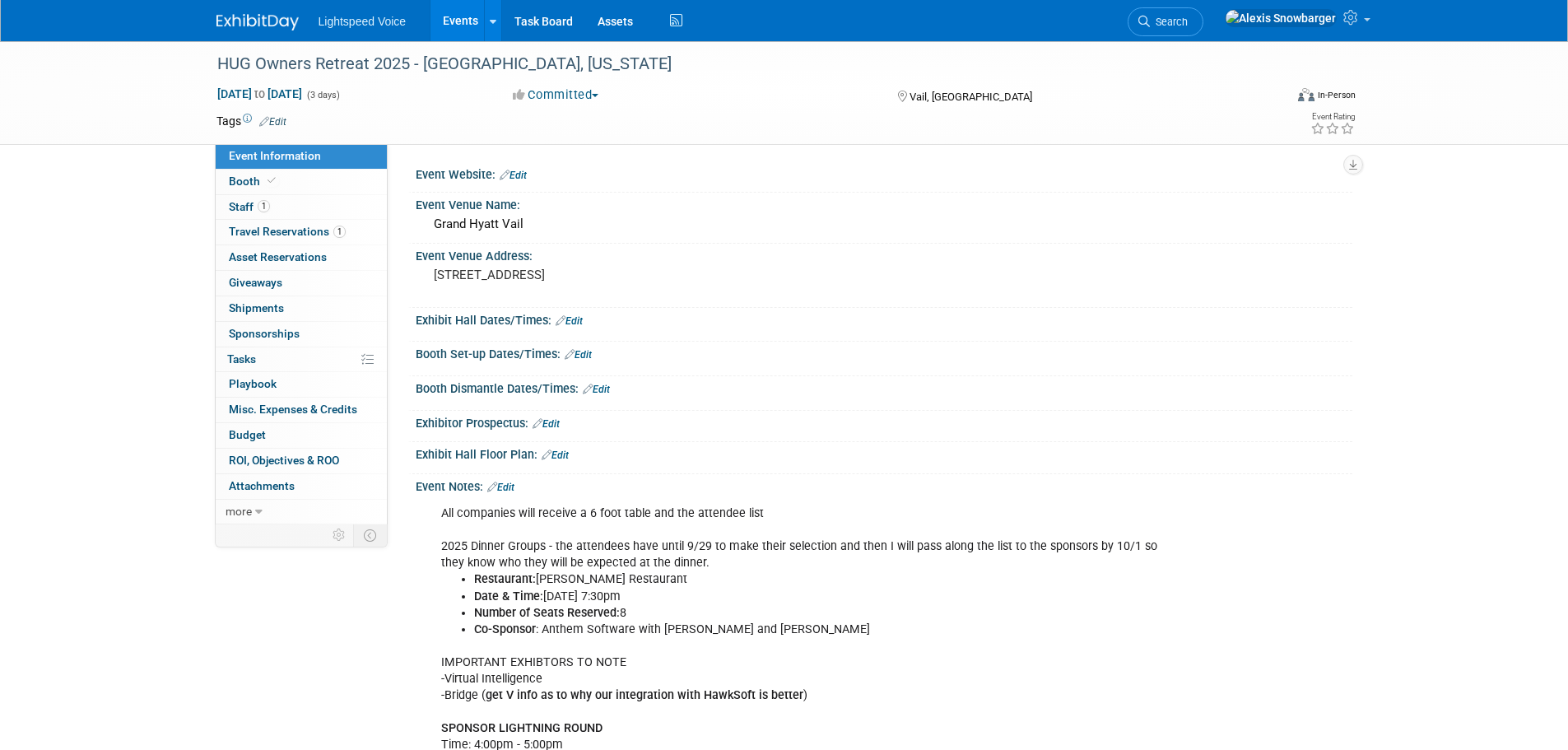
click at [586, 354] on link "Edit" at bounding box center [578, 354] width 27 height 11
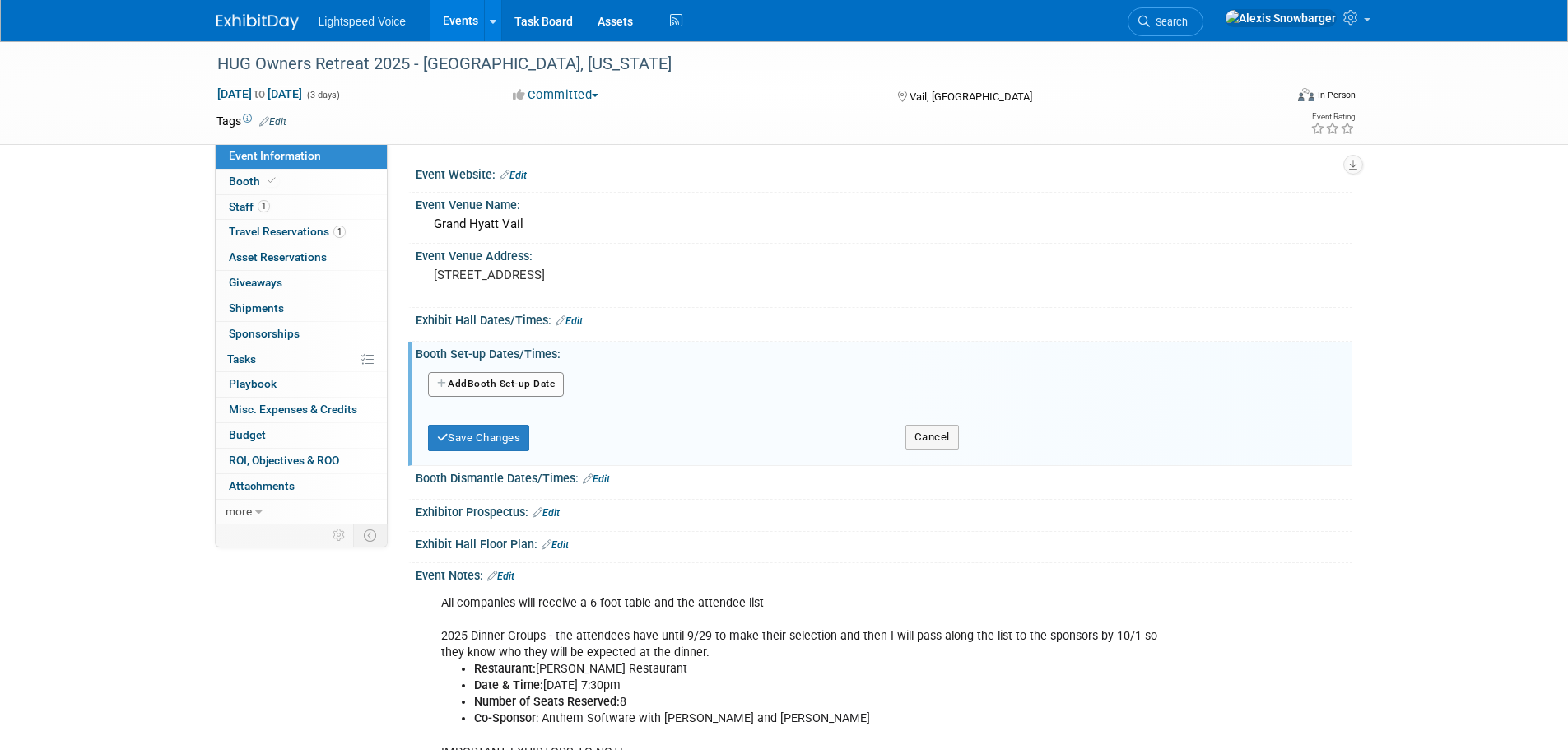
click at [522, 383] on button "Add Another Booth Set-up Date" at bounding box center [495, 384] width 137 height 25
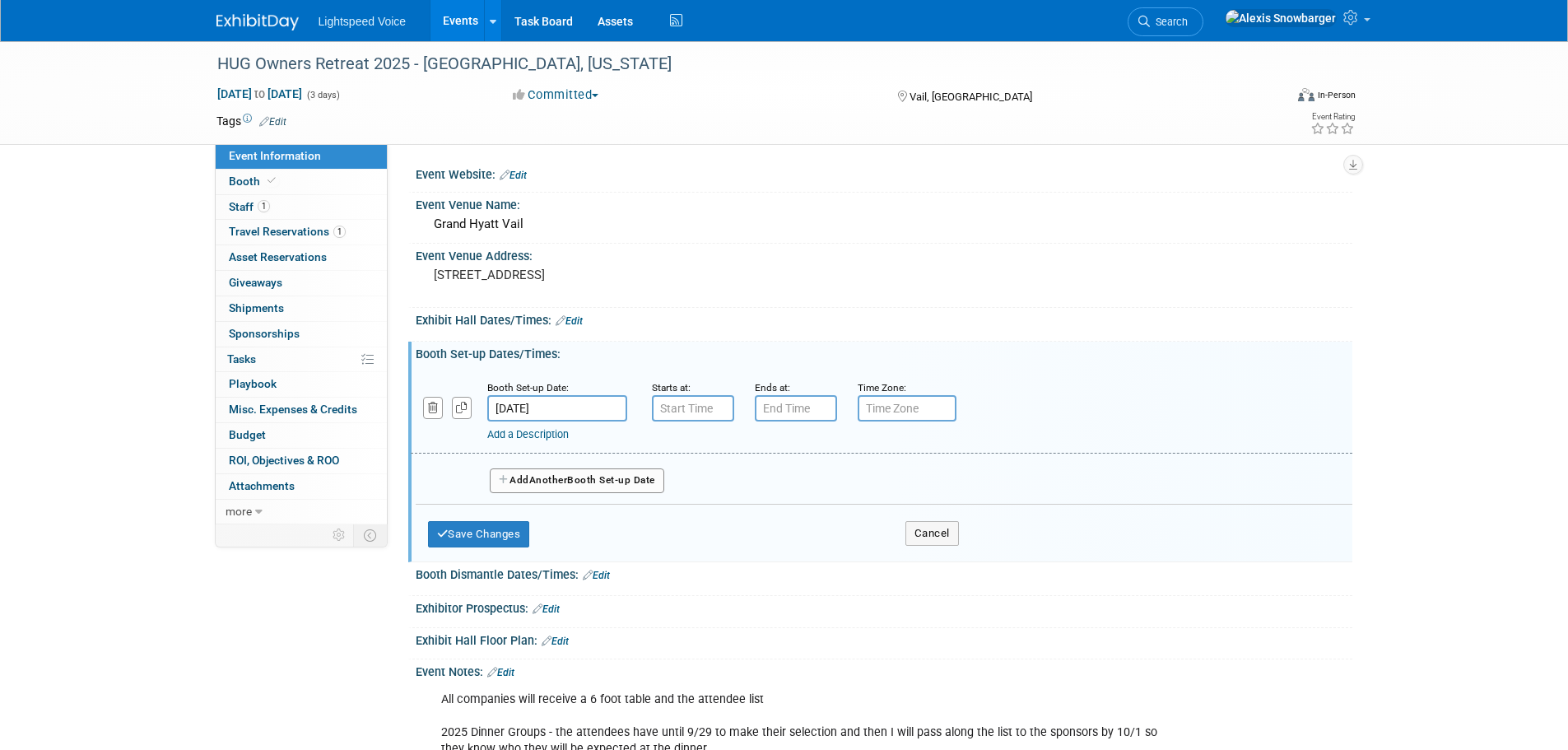
click at [544, 409] on input "[DATE]" at bounding box center [556, 408] width 140 height 27
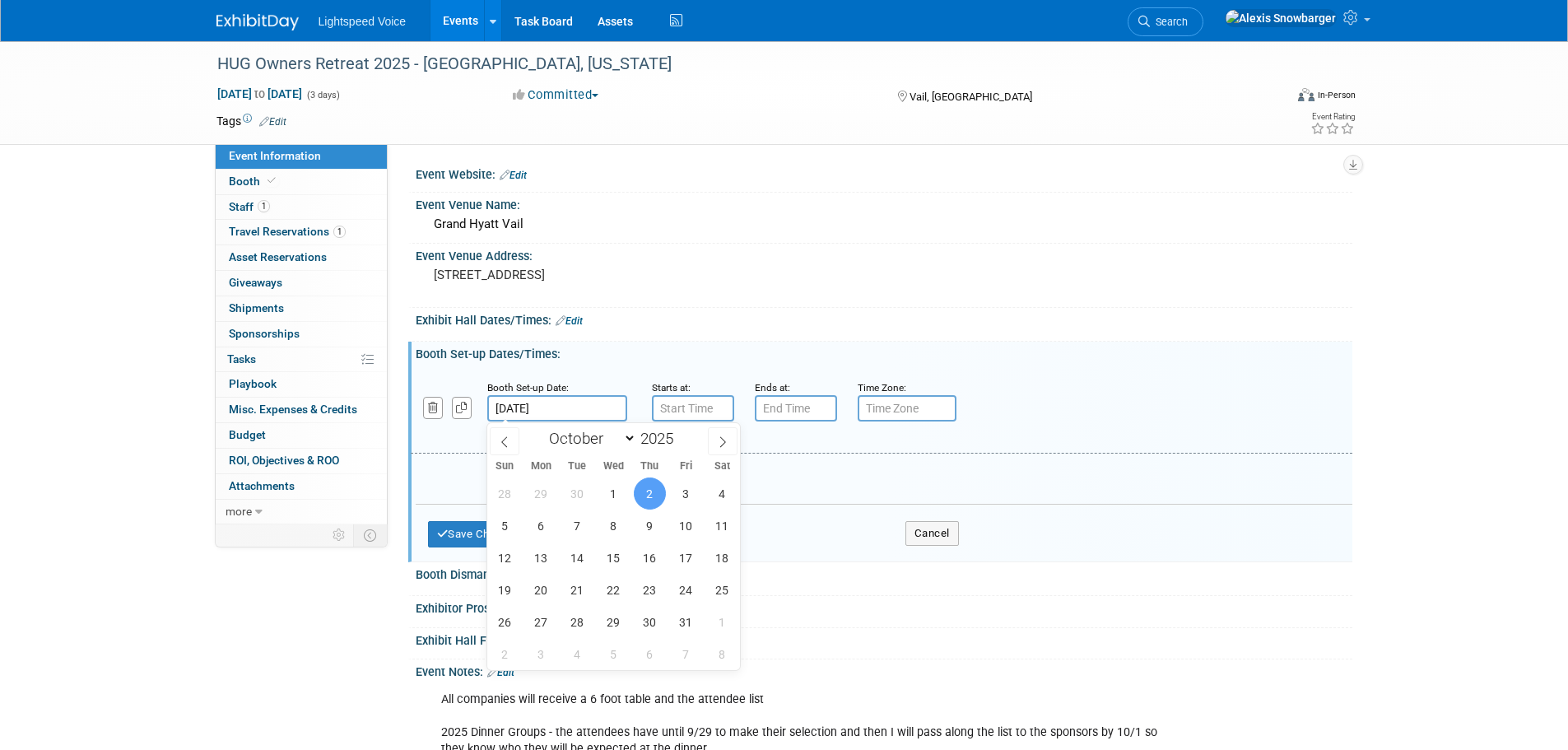
type input "7:00 AM"
click at [661, 409] on input "7:00 AM" at bounding box center [693, 408] width 82 height 27
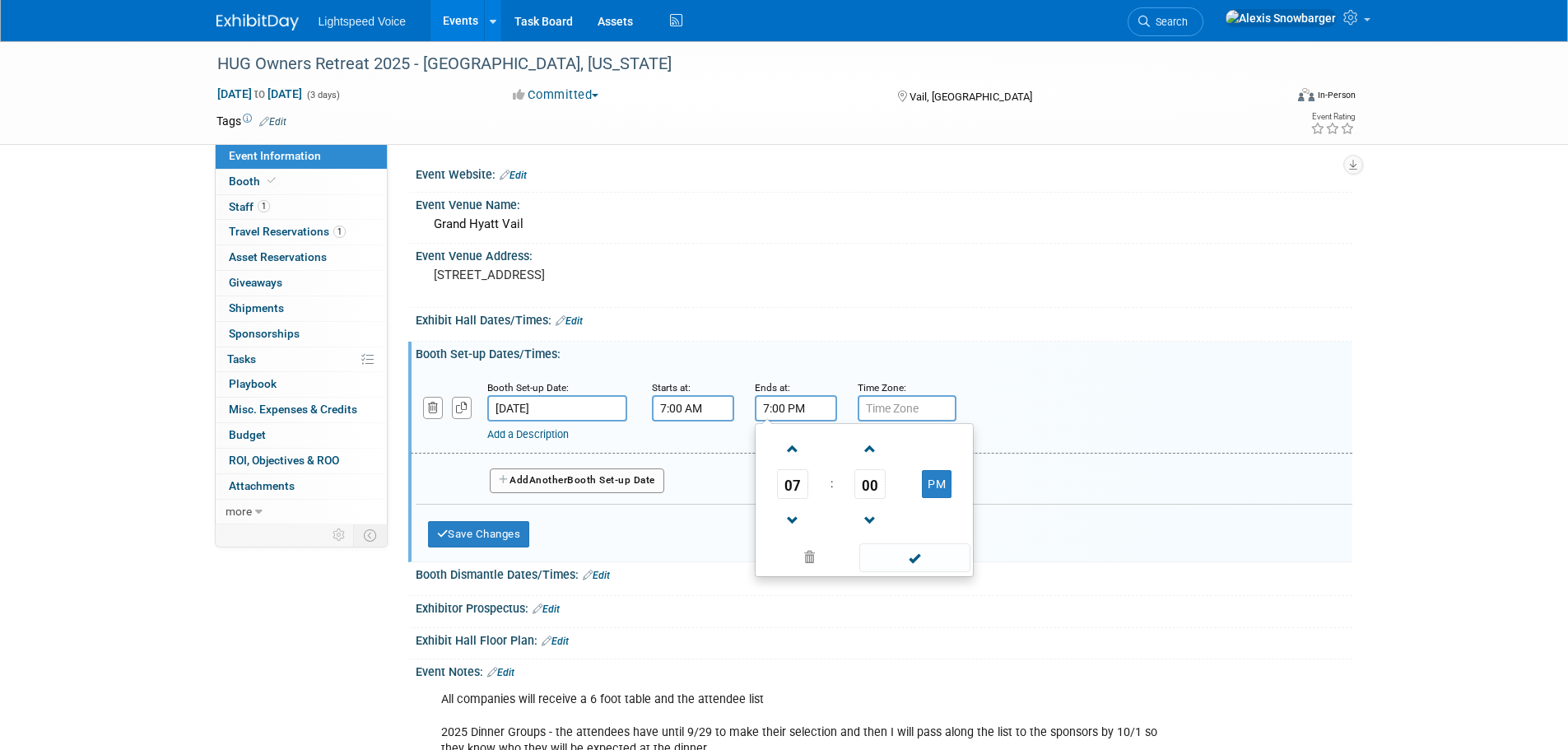
click at [789, 412] on input "7:00 PM" at bounding box center [796, 408] width 82 height 27
click at [787, 475] on span "07" at bounding box center [793, 484] width 31 height 29
click at [831, 448] on td "01" at bounding box center [837, 449] width 52 height 45
type input "1:00 PM"
click at [911, 408] on input "text" at bounding box center [907, 408] width 99 height 27
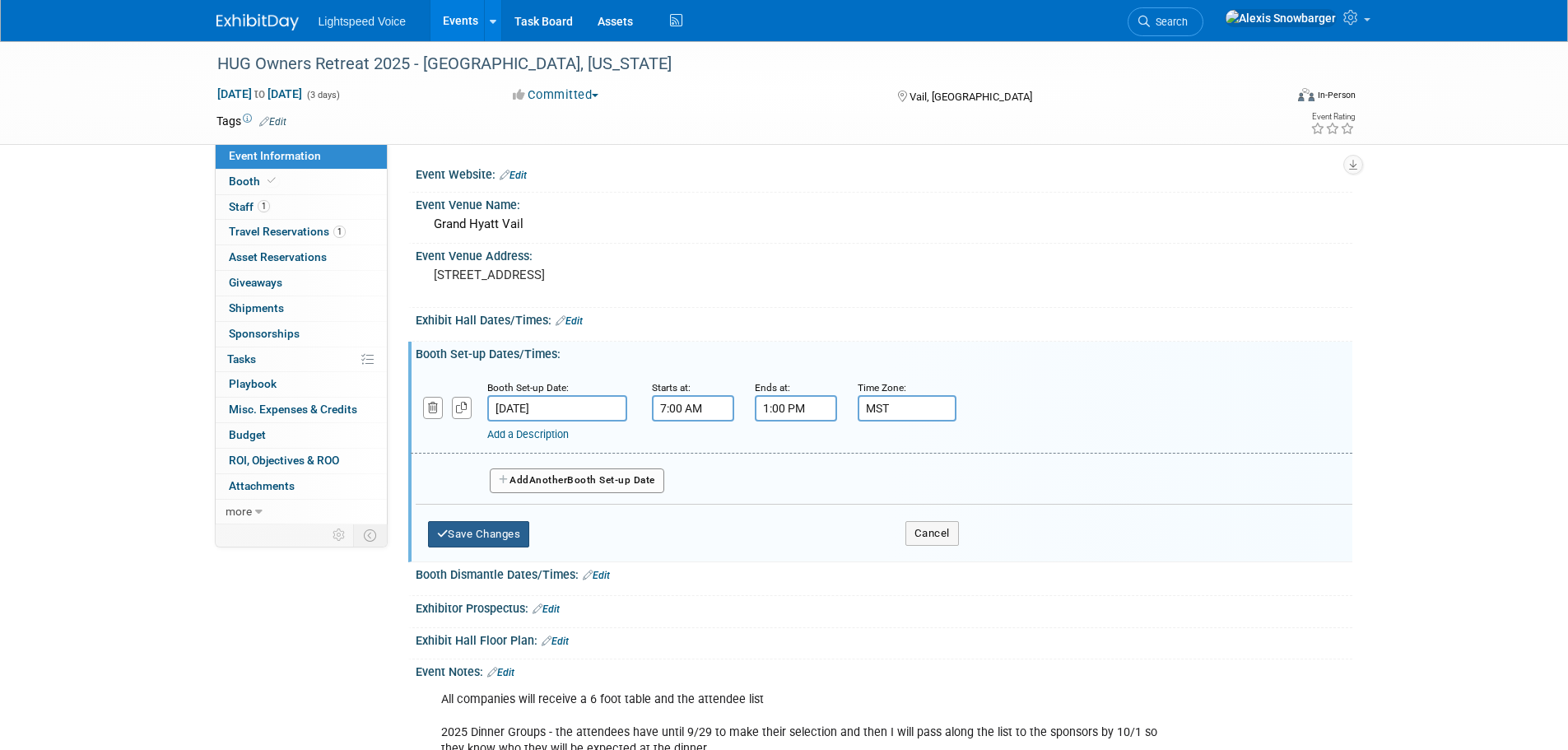
type input "MST"
click at [501, 531] on button "Save Changes" at bounding box center [478, 534] width 102 height 27
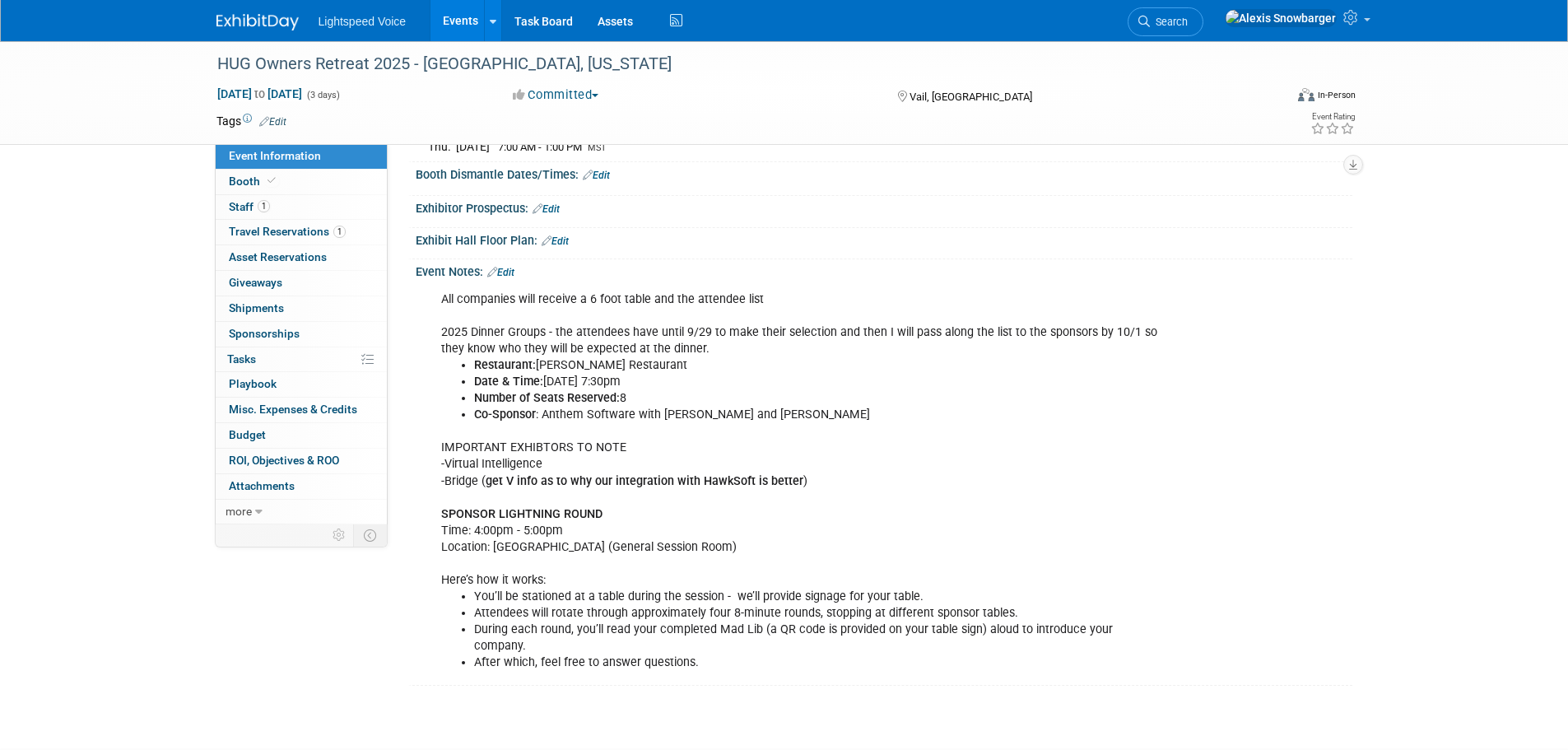
scroll to position [247, 0]
